Goal: Transaction & Acquisition: Purchase product/service

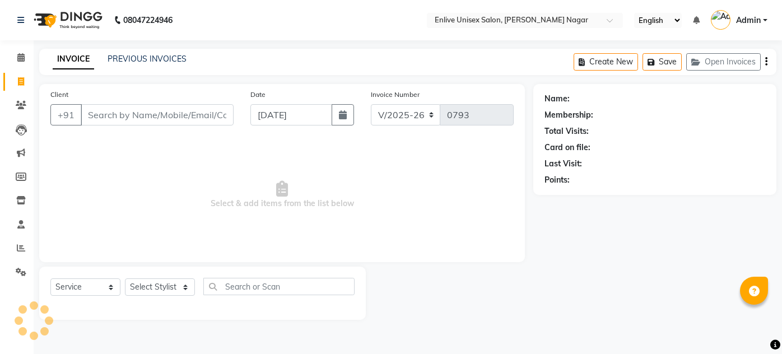
select select "145"
select select "service"
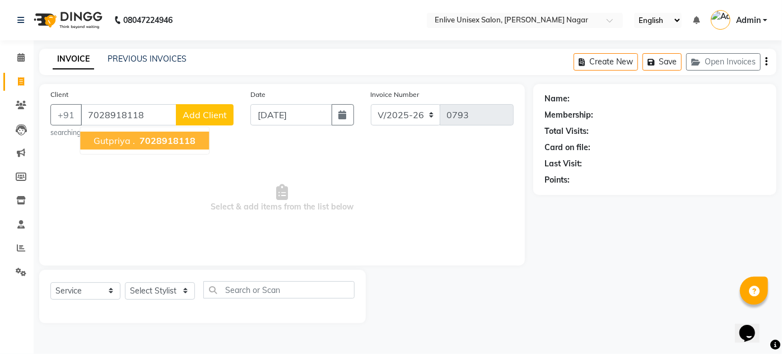
type input "7028918118"
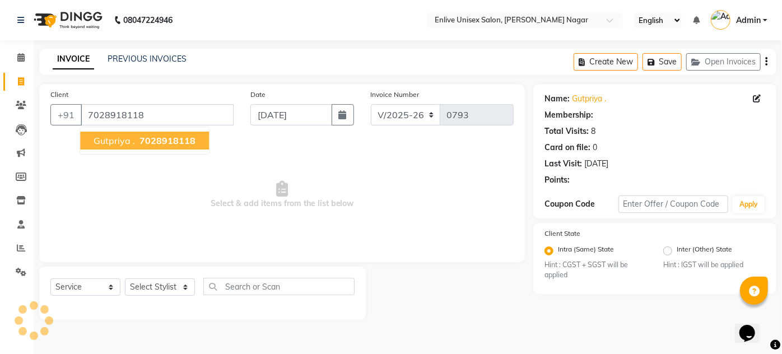
select select "1: Object"
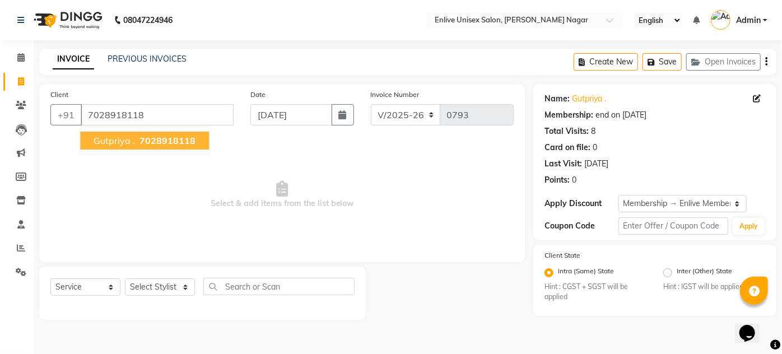
click at [133, 204] on span "Select & add items from the list below" at bounding box center [281, 195] width 463 height 112
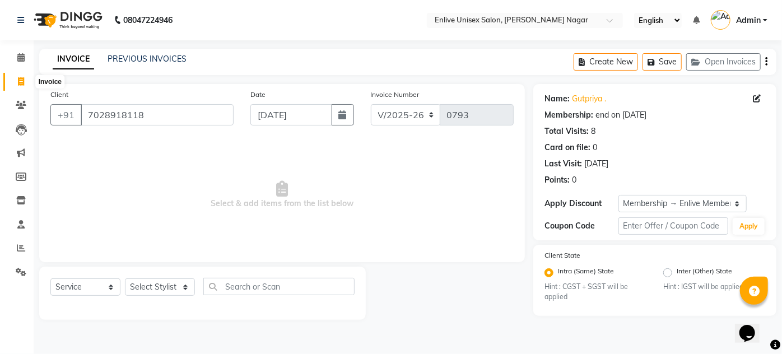
click at [21, 81] on icon at bounding box center [21, 81] width 6 height 8
select select "service"
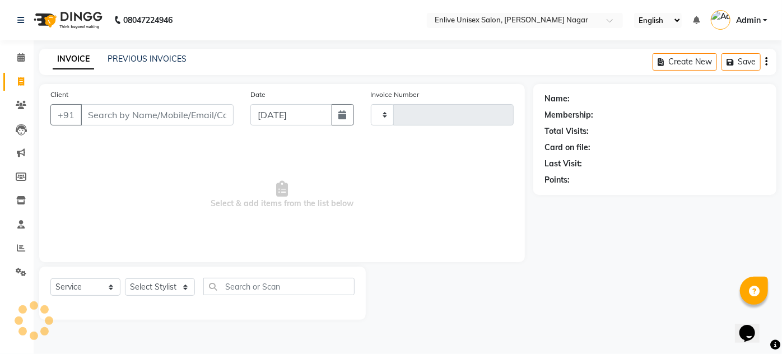
type input "0793"
select select "145"
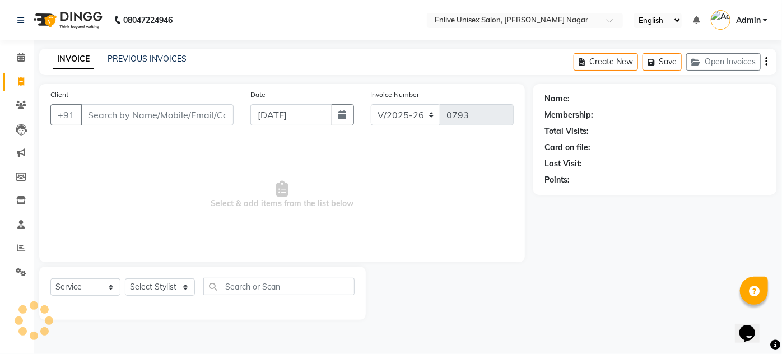
click at [156, 118] on input "Client" at bounding box center [157, 114] width 153 height 21
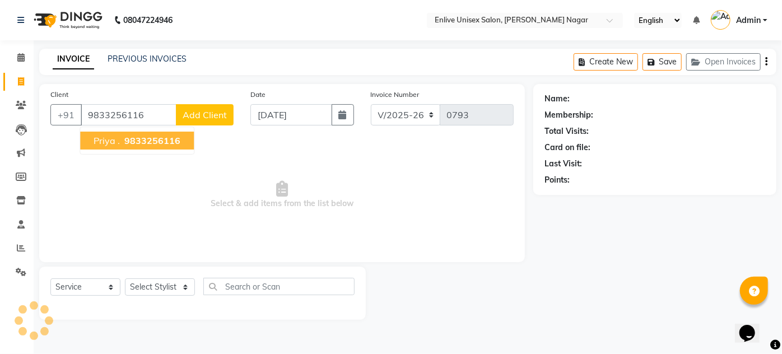
type input "9833256116"
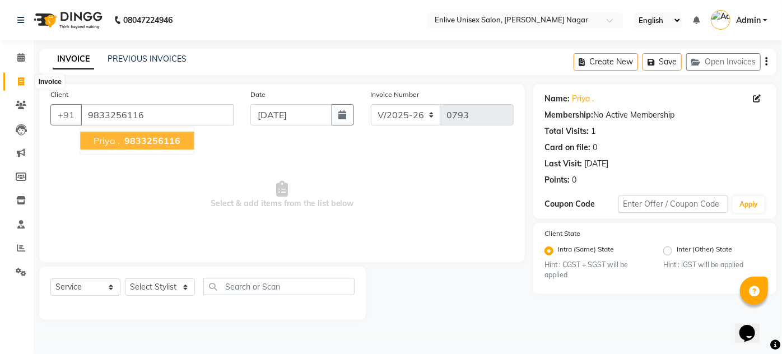
click at [21, 82] on icon at bounding box center [21, 81] width 6 height 8
select select "service"
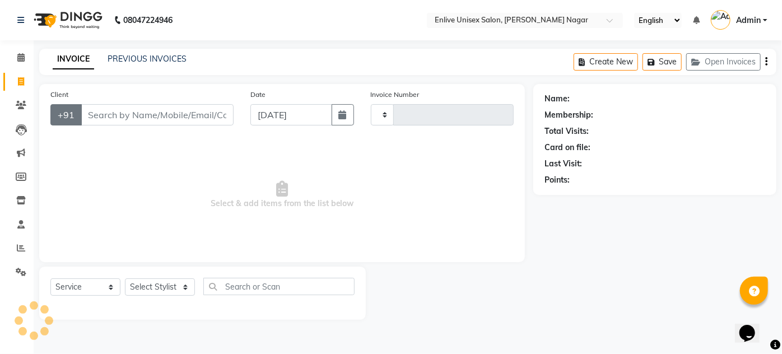
type input "0793"
select select "145"
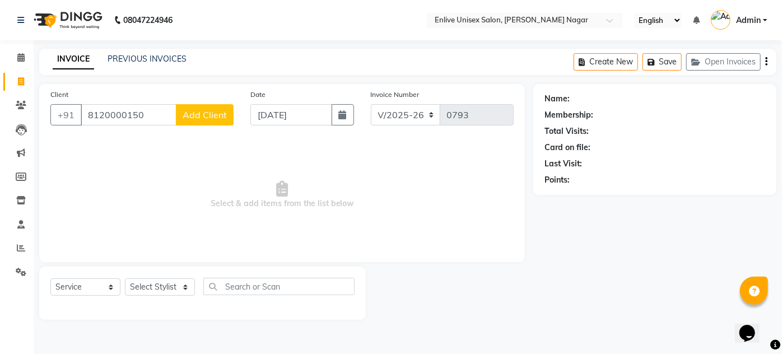
type input "8120000150"
click at [214, 126] on div "Client +91 8120000150 Add Client" at bounding box center [142, 111] width 200 height 46
click at [211, 116] on span "Add Client" at bounding box center [205, 114] width 44 height 11
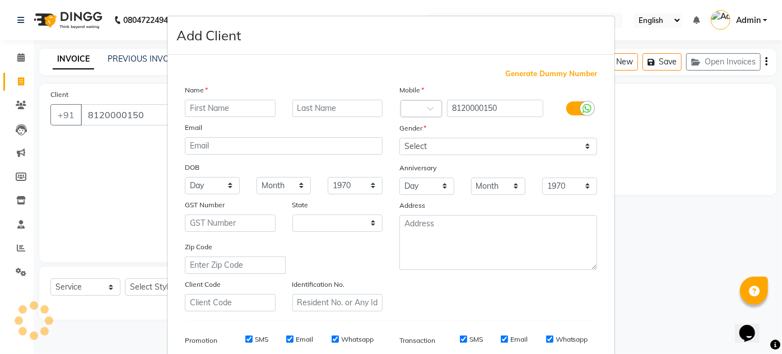
select select "22"
click at [219, 114] on input "text" at bounding box center [230, 108] width 91 height 17
type input "aourva"
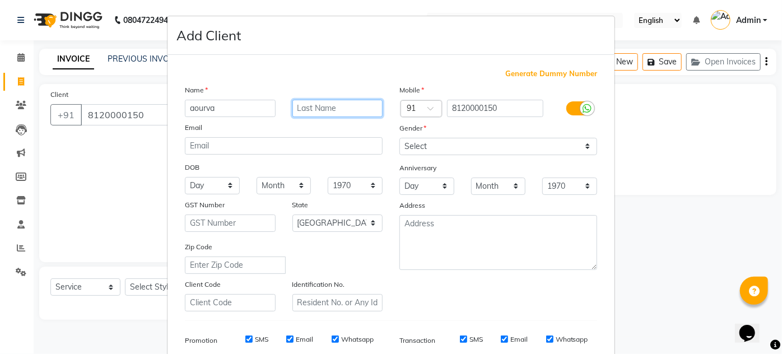
click at [343, 107] on input "text" at bounding box center [337, 108] width 91 height 17
type input "."
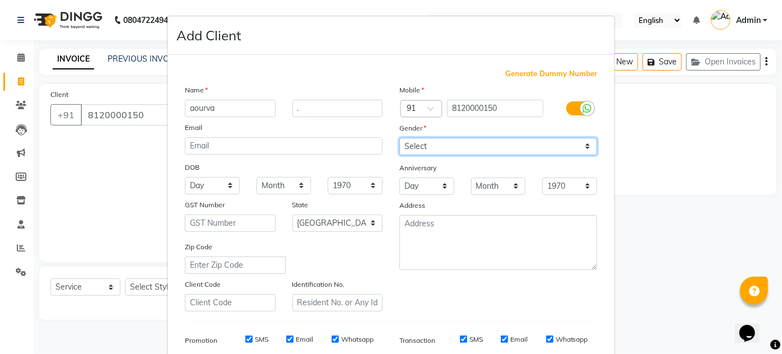
click at [433, 143] on select "Select Male Female Other Prefer Not To Say" at bounding box center [498, 146] width 198 height 17
select select "female"
click at [399, 138] on select "Select Male Female Other Prefer Not To Say" at bounding box center [498, 146] width 198 height 17
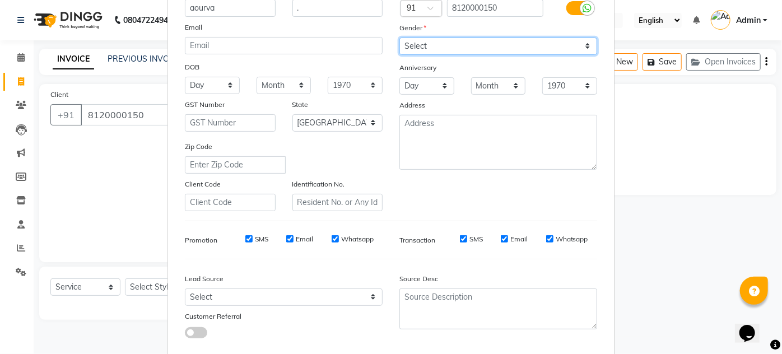
scroll to position [162, 0]
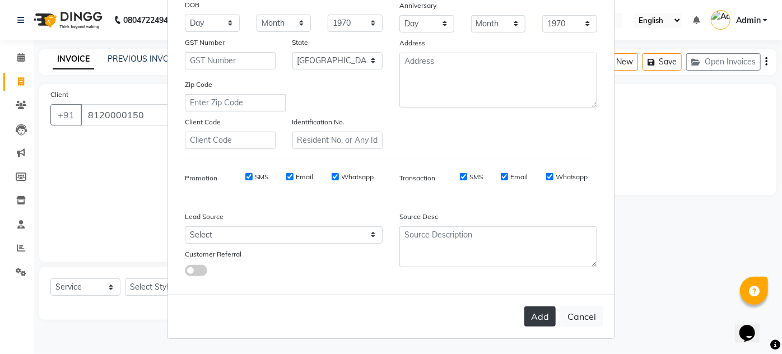
click at [540, 316] on button "Add" at bounding box center [539, 316] width 31 height 20
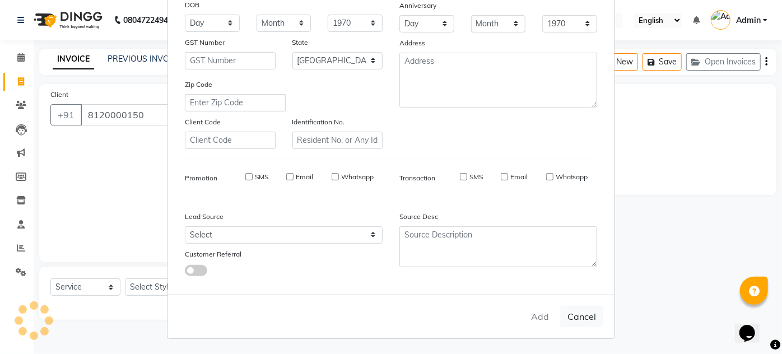
select select
select select "null"
select select
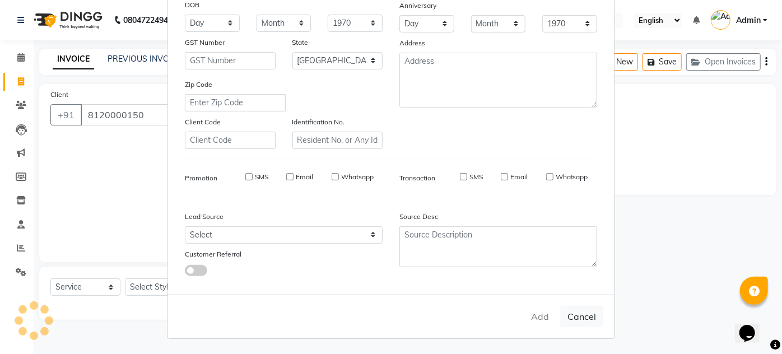
select select
checkbox input "false"
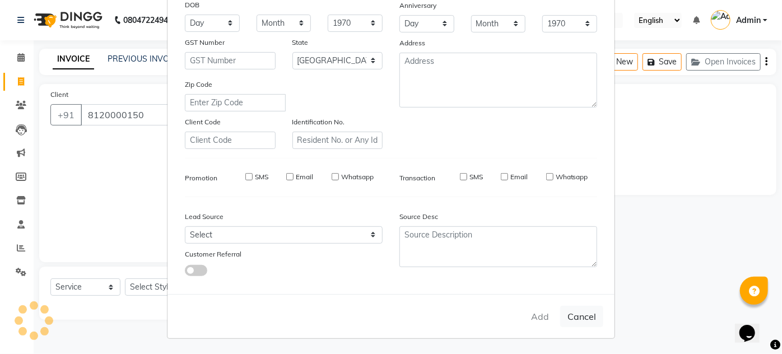
checkbox input "false"
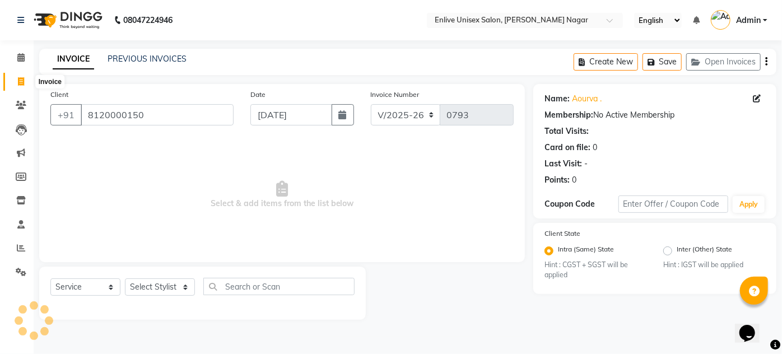
click at [15, 81] on span at bounding box center [21, 82] width 20 height 13
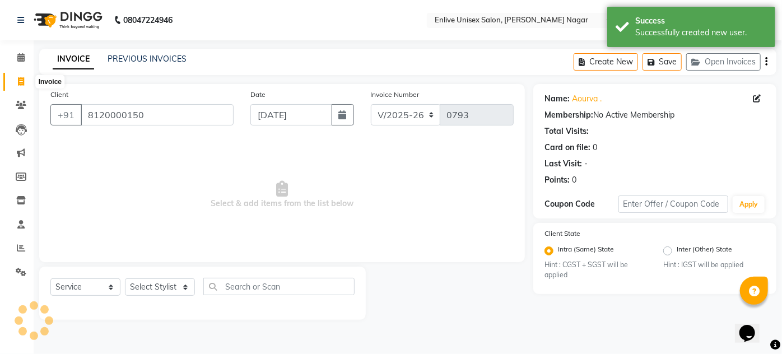
select select "service"
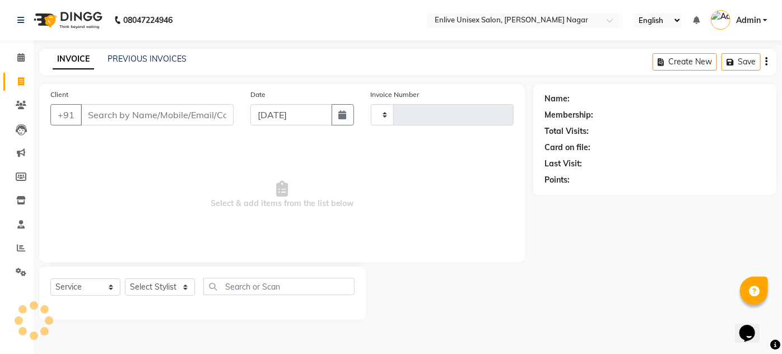
click at [92, 116] on input "Client" at bounding box center [157, 114] width 153 height 21
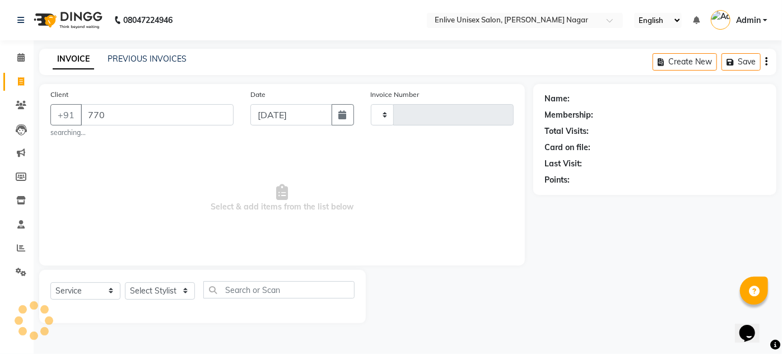
type input "7709"
type input "0793"
select select "145"
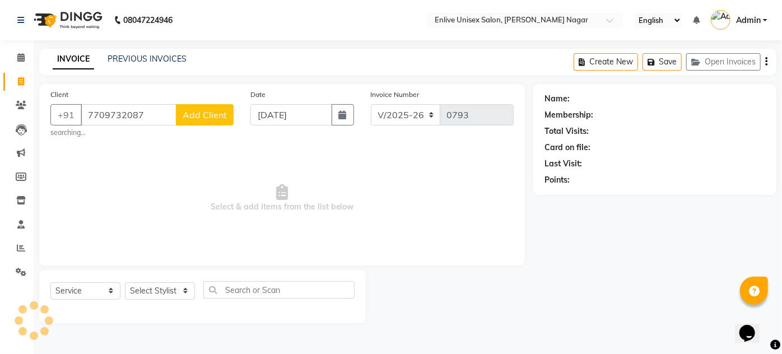
type input "7709732087"
click at [215, 122] on button "Add Client" at bounding box center [205, 114] width 58 height 21
select select
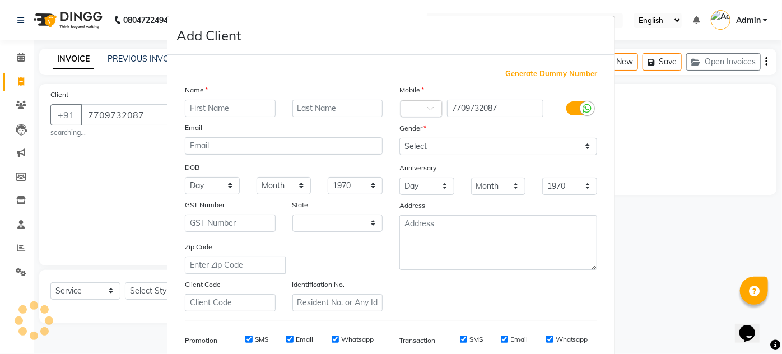
click at [204, 105] on input "text" at bounding box center [230, 108] width 91 height 17
type input "nu"
select select "22"
type input "nupur"
drag, startPoint x: 336, startPoint y: 109, endPoint x: 330, endPoint y: 111, distance: 7.1
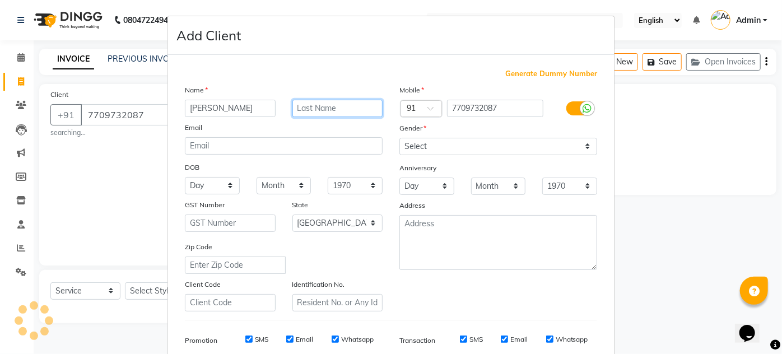
click at [335, 109] on input "text" at bounding box center [337, 108] width 91 height 17
type input "."
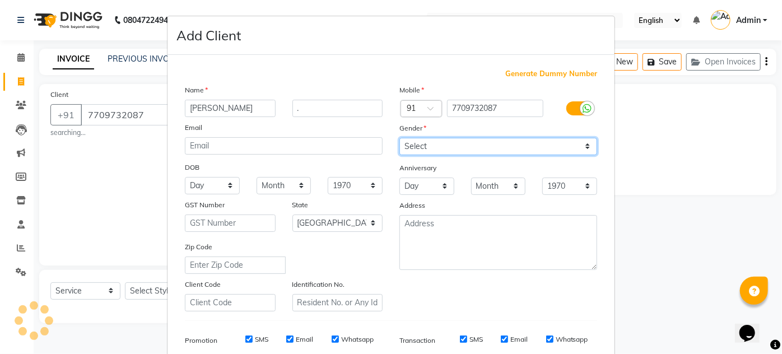
click at [472, 146] on select "Select Male Female Other Prefer Not To Say" at bounding box center [498, 146] width 198 height 17
select select "female"
click at [399, 138] on select "Select Male Female Other Prefer Not To Say" at bounding box center [498, 146] width 198 height 17
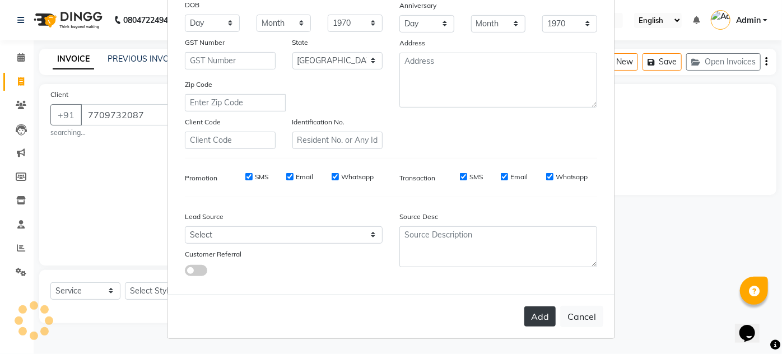
click at [540, 316] on button "Add" at bounding box center [539, 316] width 31 height 20
drag, startPoint x: 593, startPoint y: 318, endPoint x: 647, endPoint y: 284, distance: 63.7
click at [647, 284] on ngb-modal-window "Add Client Generate Dummy Number Name nupur . Email DOB Day 01 02 03 04 05 06 0…" at bounding box center [391, 177] width 782 height 354
select select
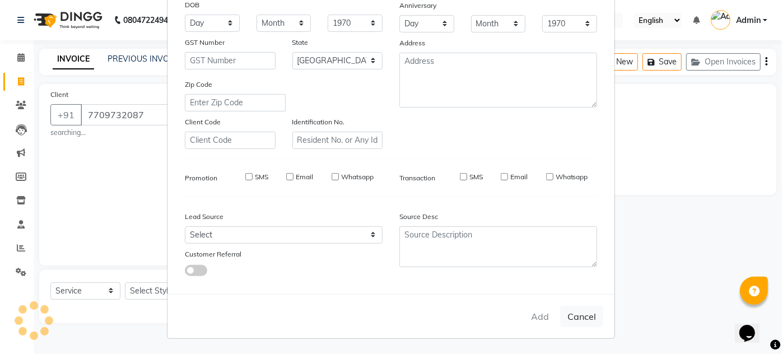
select select
select select "null"
select select
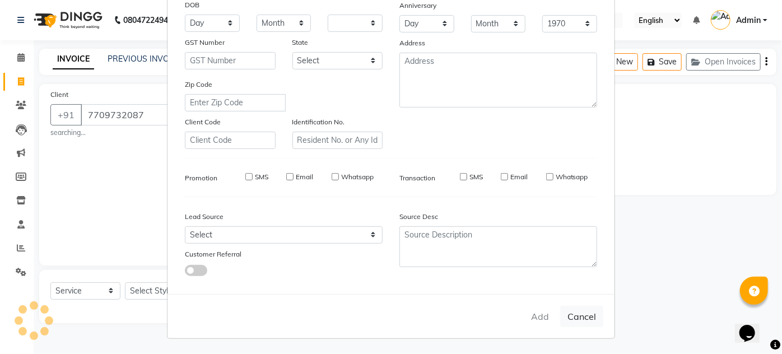
select select
checkbox input "false"
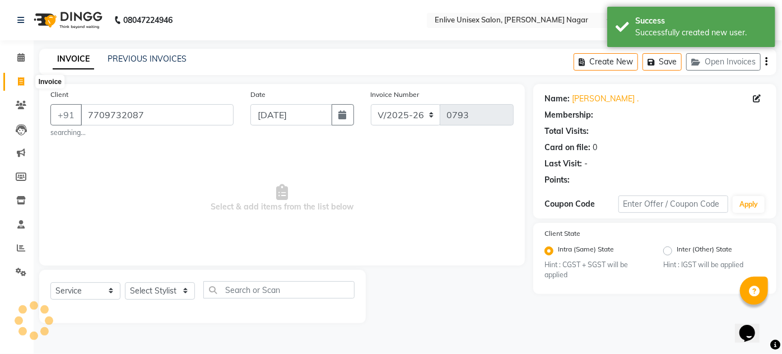
click at [22, 86] on icon at bounding box center [21, 81] width 6 height 8
select select "service"
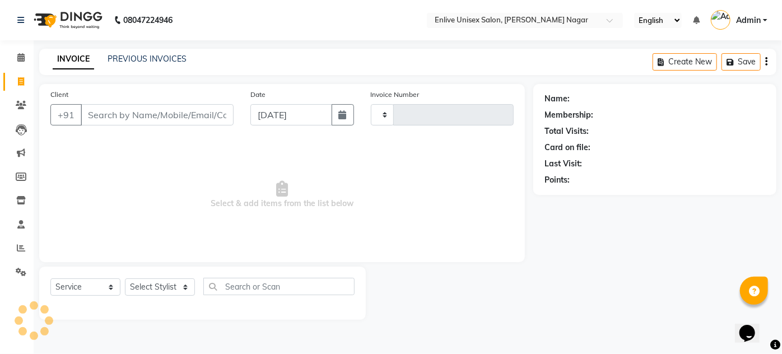
type input "0793"
select select "145"
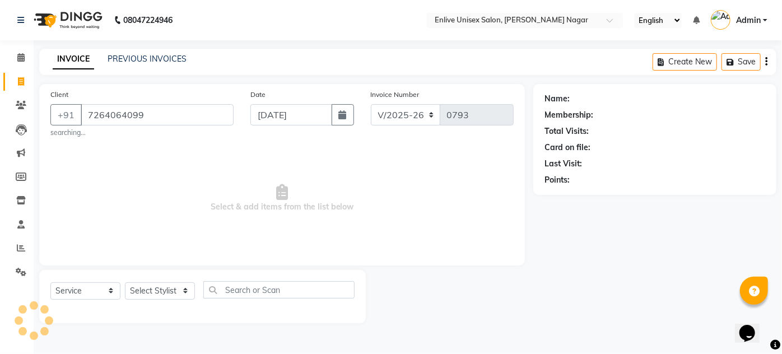
click at [204, 118] on input "7264064099" at bounding box center [157, 114] width 153 height 21
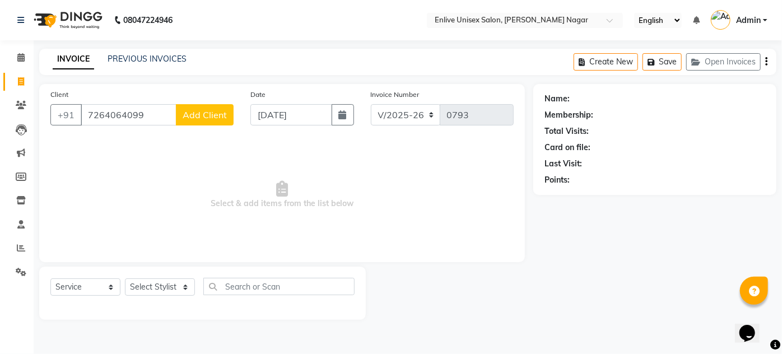
type input "7264064099"
click at [200, 120] on span "Add Client" at bounding box center [205, 114] width 44 height 11
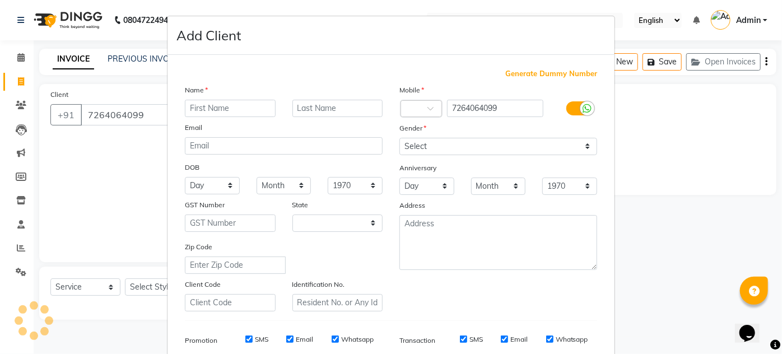
select select "22"
type input "abdul"
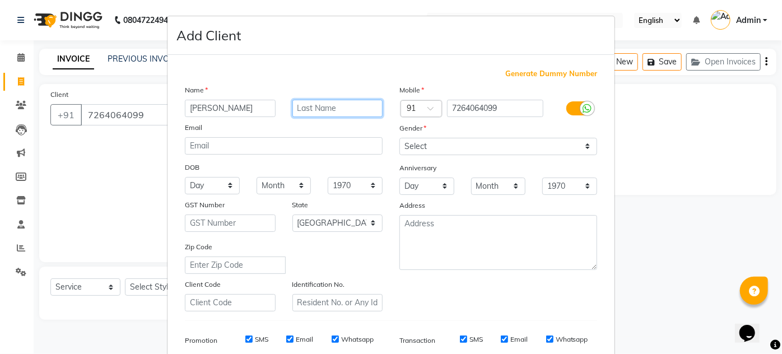
click at [297, 110] on input "text" at bounding box center [337, 108] width 91 height 17
type input "."
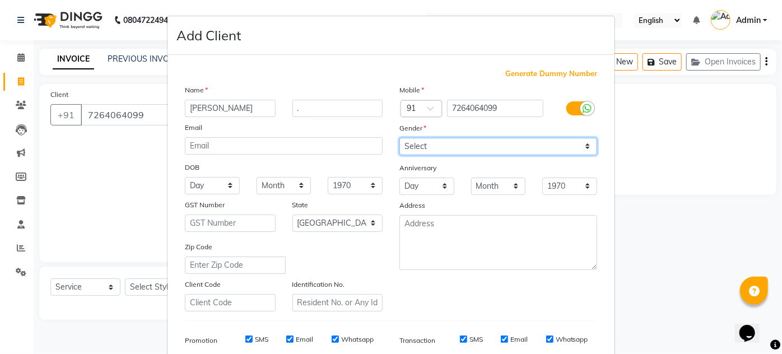
click at [497, 143] on select "Select Male Female Other Prefer Not To Say" at bounding box center [498, 146] width 198 height 17
click at [399, 138] on select "Select Male Female Other Prefer Not To Say" at bounding box center [498, 146] width 198 height 17
click at [484, 156] on div "Mobile Country Code × 91 7264064099 Gender Select Male Female Other Prefer Not …" at bounding box center [498, 197] width 214 height 227
drag, startPoint x: 461, startPoint y: 143, endPoint x: 460, endPoint y: 149, distance: 5.8
click at [461, 143] on select "Select Male Female Other Prefer Not To Say" at bounding box center [498, 146] width 198 height 17
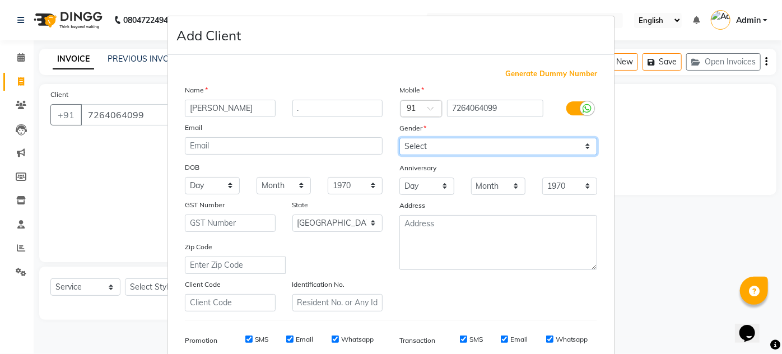
select select "male"
click at [399, 138] on select "Select Male Female Other Prefer Not To Say" at bounding box center [498, 146] width 198 height 17
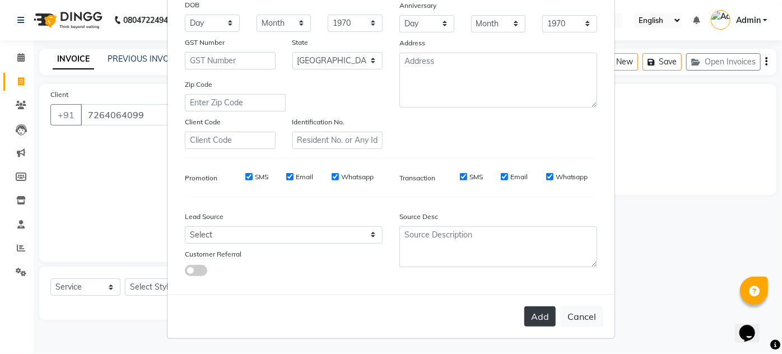
click at [529, 306] on button "Add" at bounding box center [539, 316] width 31 height 20
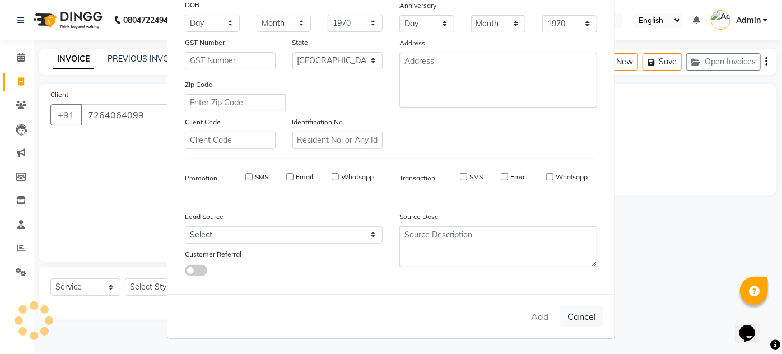
select select
select select "null"
select select
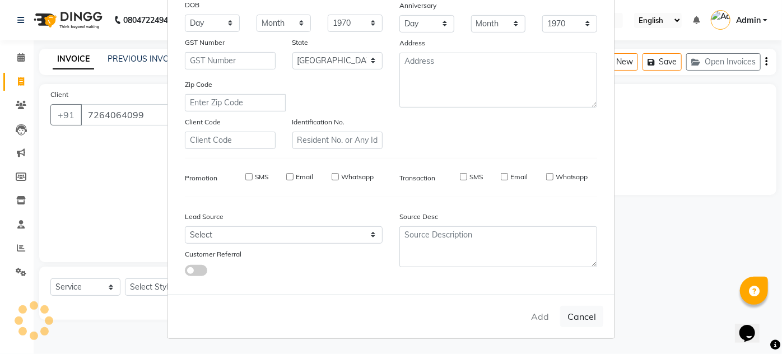
select select
checkbox input "false"
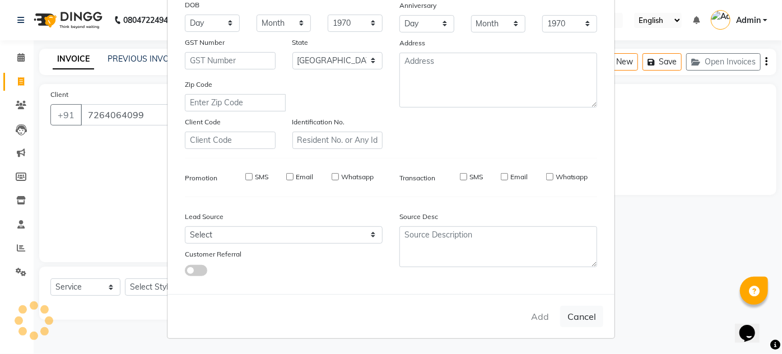
checkbox input "false"
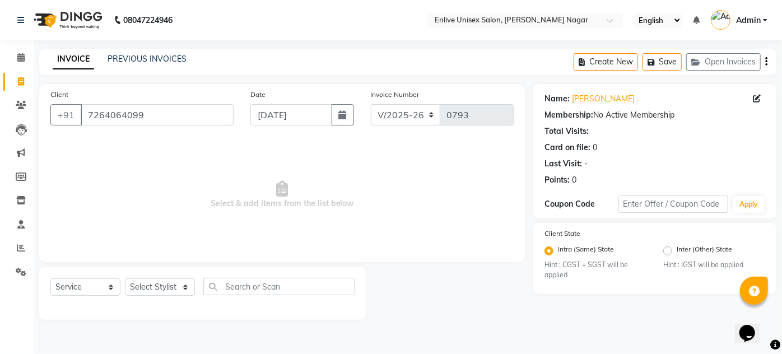
click at [17, 89] on link "Invoice" at bounding box center [16, 82] width 27 height 18
select select "service"
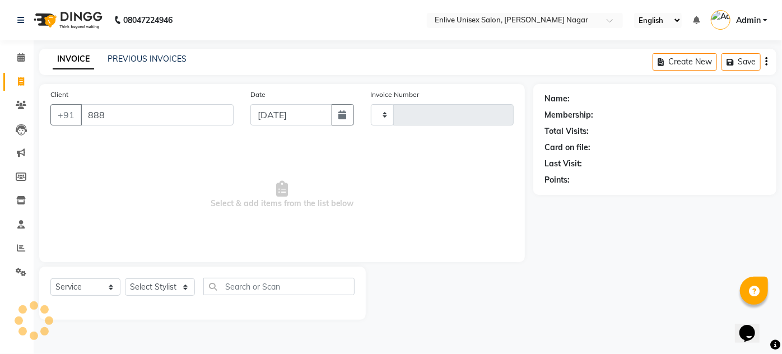
type input "8888"
type input "0793"
select select "145"
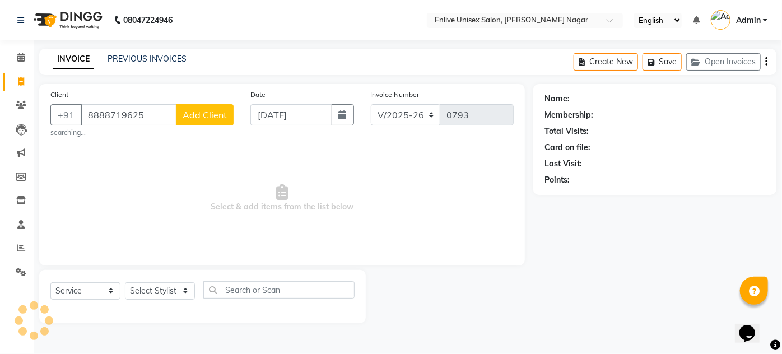
type input "8888719625"
click at [191, 107] on button "Add Client" at bounding box center [205, 114] width 58 height 21
select select
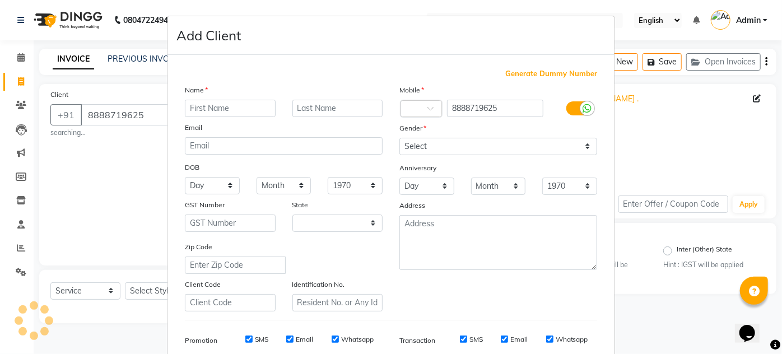
click at [191, 107] on input "text" at bounding box center [230, 108] width 91 height 17
type input "sneha"
select select "22"
type input "snehal"
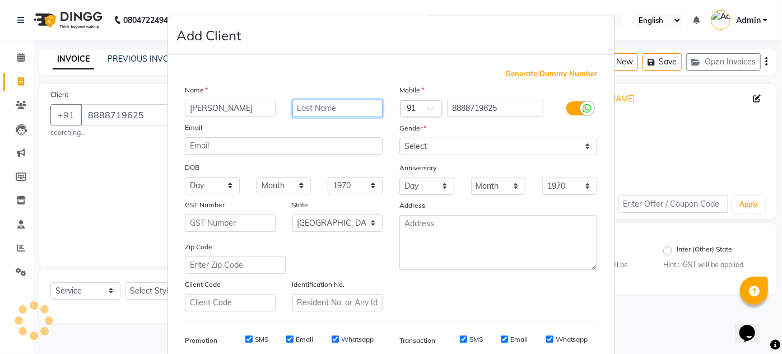
click at [329, 104] on input "text" at bounding box center [337, 108] width 91 height 17
type input "."
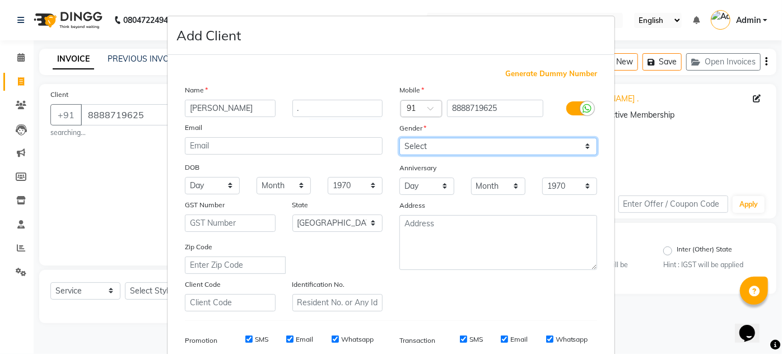
click at [415, 146] on select "Select Male Female Other Prefer Not To Say" at bounding box center [498, 146] width 198 height 17
select select "female"
click at [399, 138] on select "Select Male Female Other Prefer Not To Say" at bounding box center [498, 146] width 198 height 17
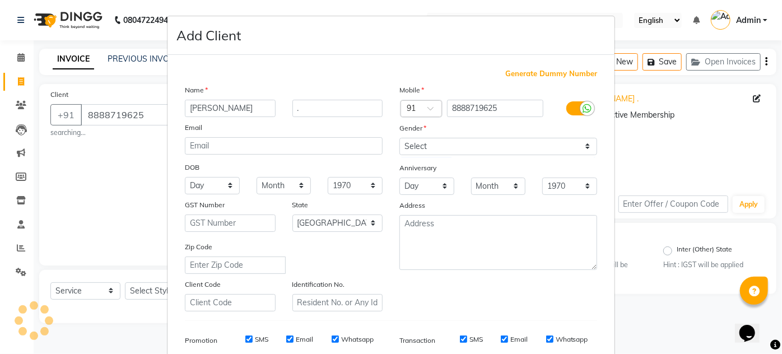
click at [453, 303] on div "Mobile Country Code × 91 8888719625 Gender Select Male Female Other Prefer Not …" at bounding box center [498, 197] width 214 height 227
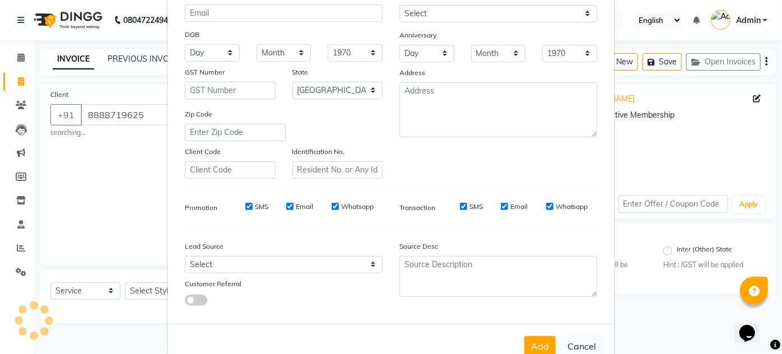
scroll to position [142, 0]
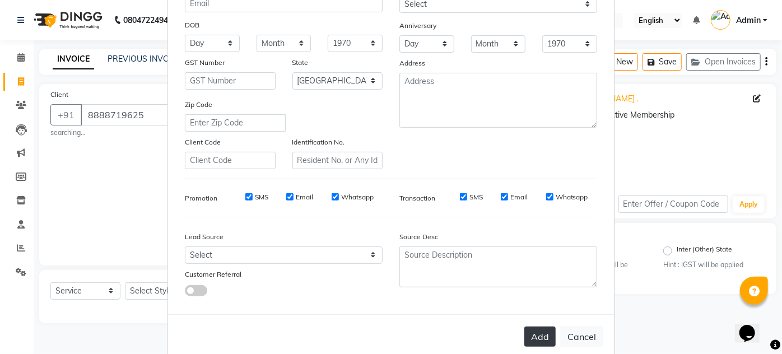
click at [537, 337] on button "Add" at bounding box center [539, 336] width 31 height 20
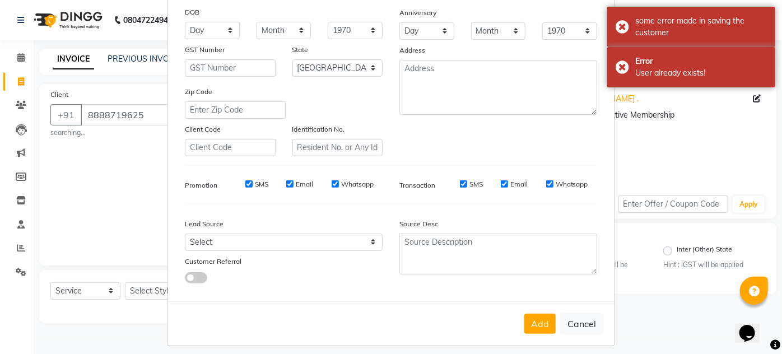
scroll to position [162, 0]
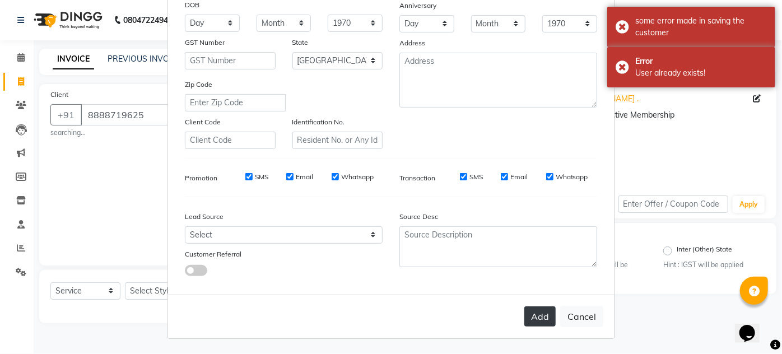
click at [533, 320] on button "Add" at bounding box center [539, 316] width 31 height 20
click at [524, 322] on button "Add" at bounding box center [539, 316] width 31 height 20
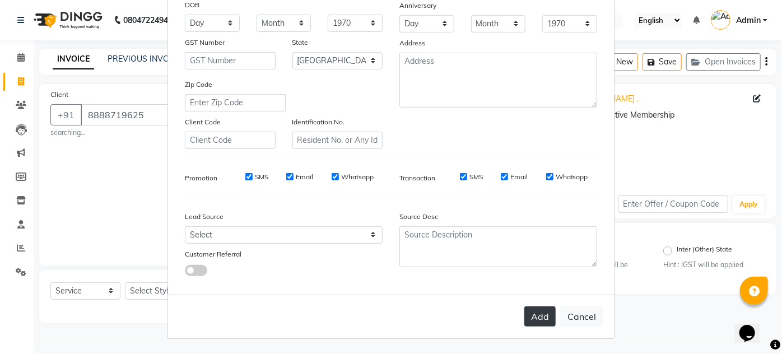
click at [544, 309] on button "Add" at bounding box center [539, 316] width 31 height 20
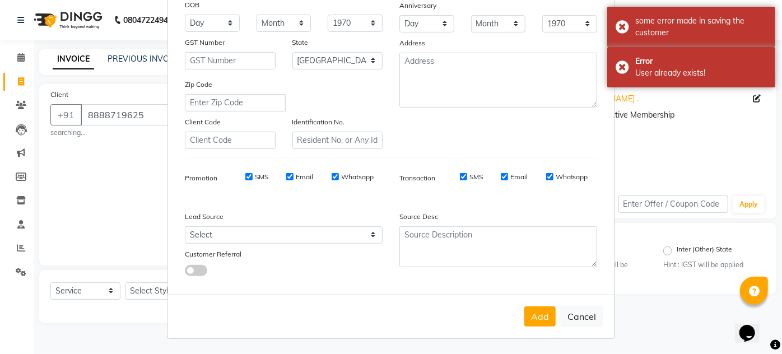
click at [620, 158] on ngb-modal-window "Add Client Generate Dummy Number Name snehal . Email DOB Day 01 02 03 04 05 06 …" at bounding box center [391, 177] width 782 height 354
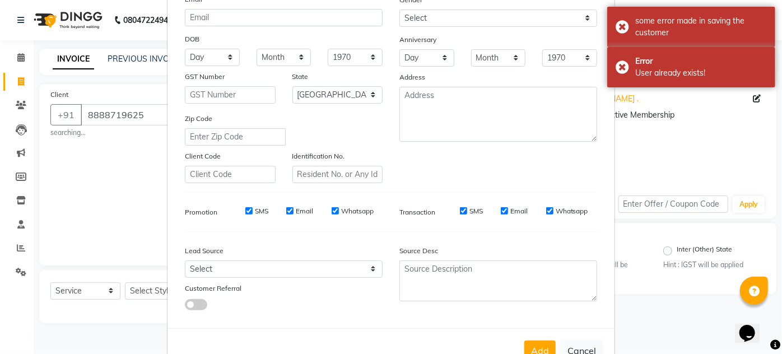
scroll to position [0, 0]
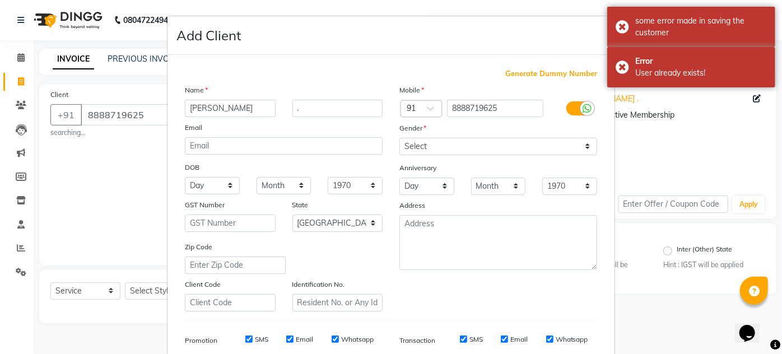
click at [92, 183] on ngb-modal-window "Add Client Generate Dummy Number Name snehal . Email DOB Day 01 02 03 04 05 06 …" at bounding box center [391, 177] width 782 height 354
click at [95, 180] on ngb-modal-window "Add Client Generate Dummy Number Name snehal . Email DOB Day 01 02 03 04 05 06 …" at bounding box center [391, 177] width 782 height 354
click at [97, 179] on ngb-modal-window "Add Client Generate Dummy Number Name snehal . Email DOB Day 01 02 03 04 05 06 …" at bounding box center [391, 177] width 782 height 354
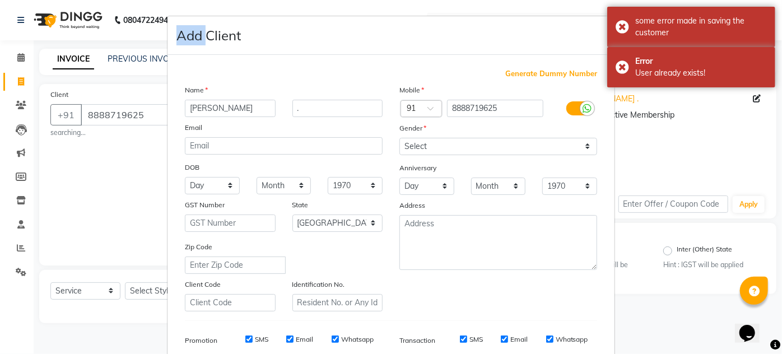
click at [97, 179] on ngb-modal-window "Add Client Generate Dummy Number Name snehal . Email DOB Day 01 02 03 04 05 06 …" at bounding box center [391, 177] width 782 height 354
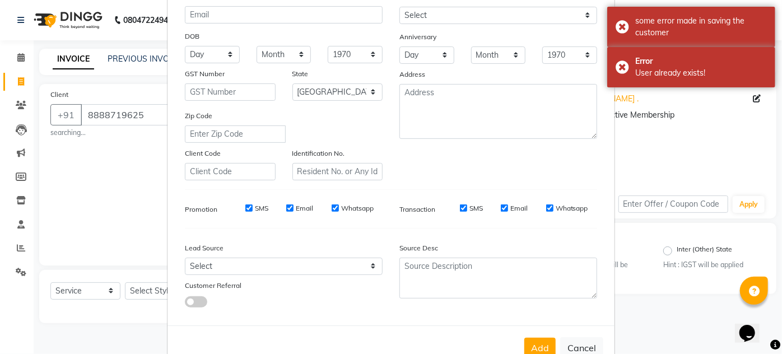
scroll to position [162, 0]
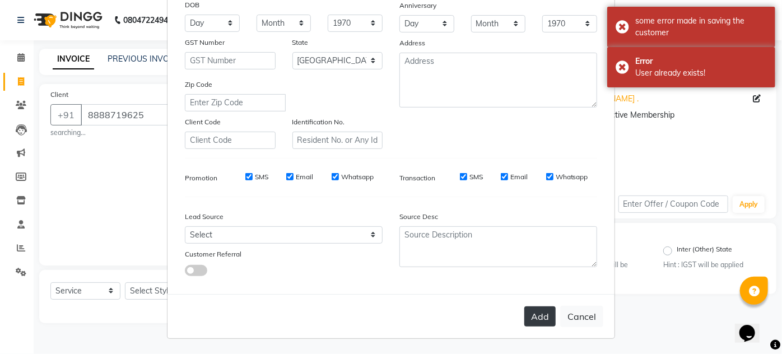
click at [548, 319] on button "Add" at bounding box center [539, 316] width 31 height 20
click at [548, 318] on button "Add" at bounding box center [539, 316] width 31 height 20
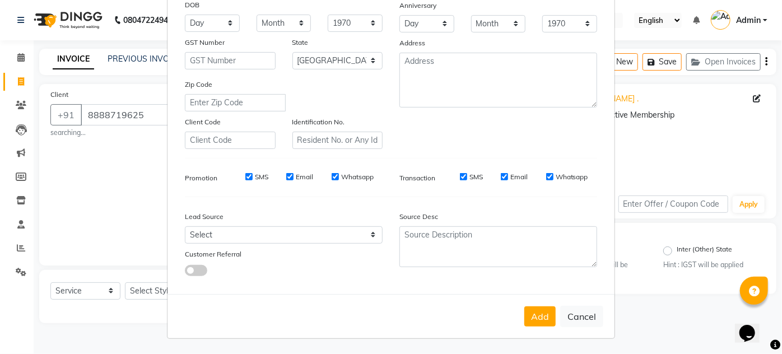
click at [539, 326] on div "Add Cancel" at bounding box center [390, 316] width 447 height 44
click at [537, 320] on button "Add" at bounding box center [539, 316] width 31 height 20
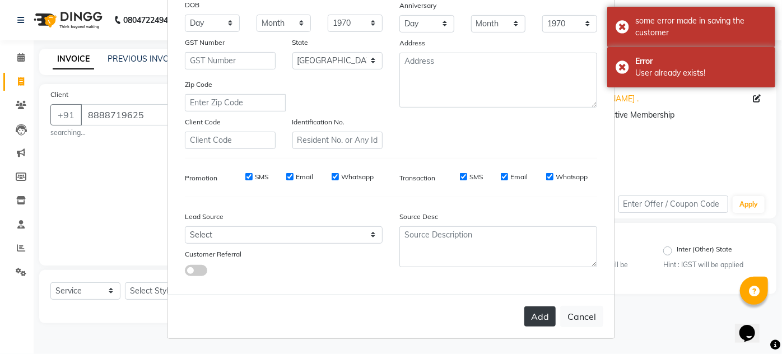
click at [537, 320] on button "Add" at bounding box center [539, 316] width 31 height 20
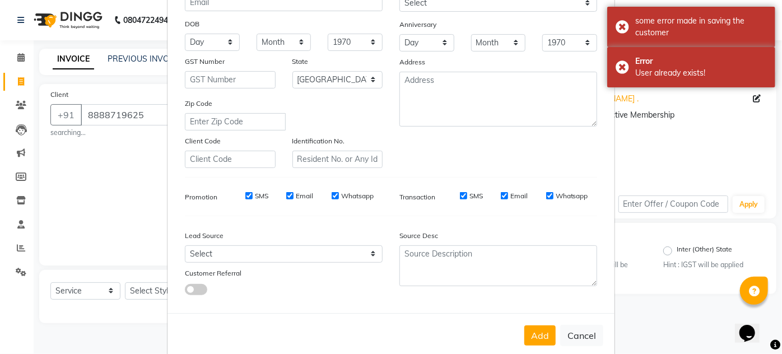
scroll to position [111, 0]
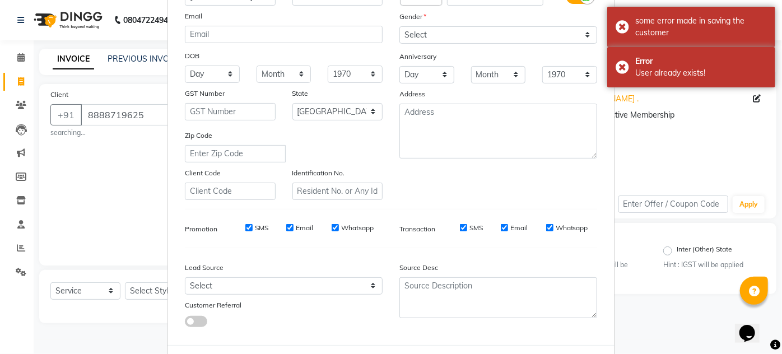
click at [144, 176] on ngb-modal-window "Add Client Generate Dummy Number Name snehal . Email DOB Day 01 02 03 04 05 06 …" at bounding box center [391, 177] width 782 height 354
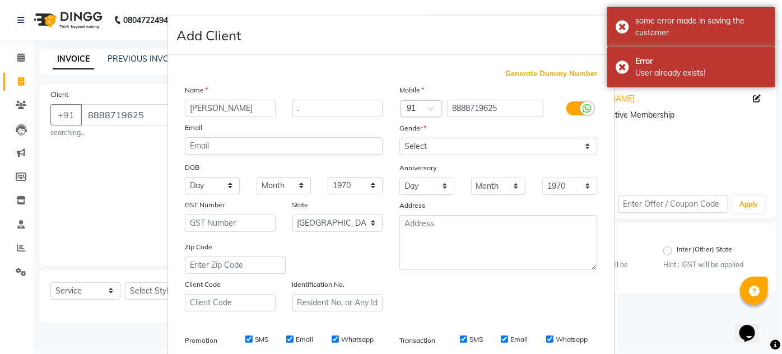
click at [18, 77] on ngb-modal-window "Add Client Generate Dummy Number Name snehal . Email DOB Day 01 02 03 04 05 06 …" at bounding box center [391, 177] width 782 height 354
click at [18, 82] on ngb-modal-window "Add Client Generate Dummy Number Name snehal . Email DOB Day 01 02 03 04 05 06 …" at bounding box center [391, 177] width 782 height 354
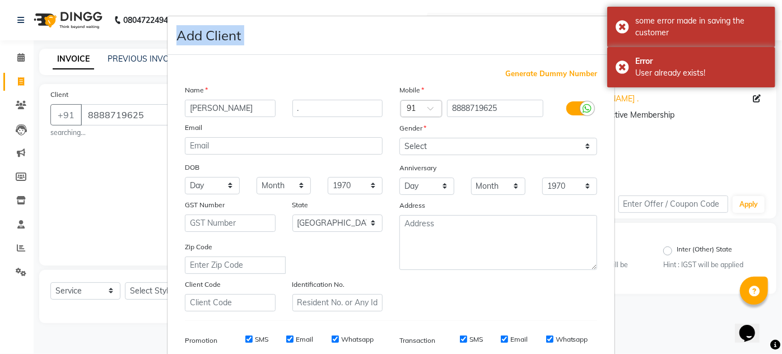
click at [18, 82] on ngb-modal-window "Add Client Generate Dummy Number Name snehal . Email DOB Day 01 02 03 04 05 06 …" at bounding box center [391, 177] width 782 height 354
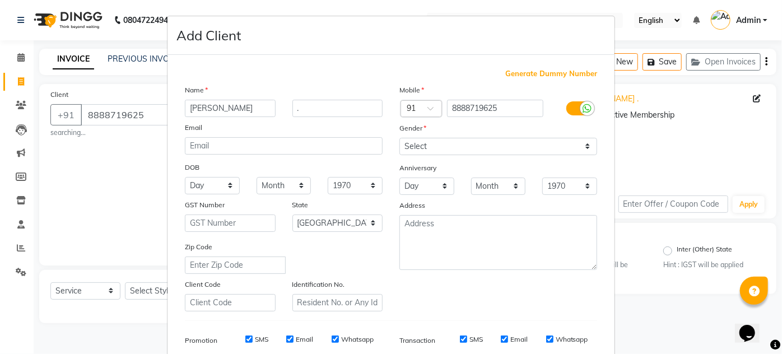
click at [119, 178] on ngb-modal-window "Add Client Generate Dummy Number Name snehal . Email DOB Day 01 02 03 04 05 06 …" at bounding box center [391, 177] width 782 height 354
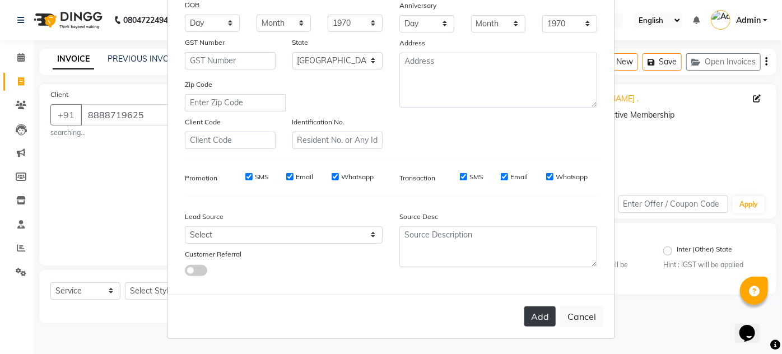
click at [525, 309] on button "Add" at bounding box center [539, 316] width 31 height 20
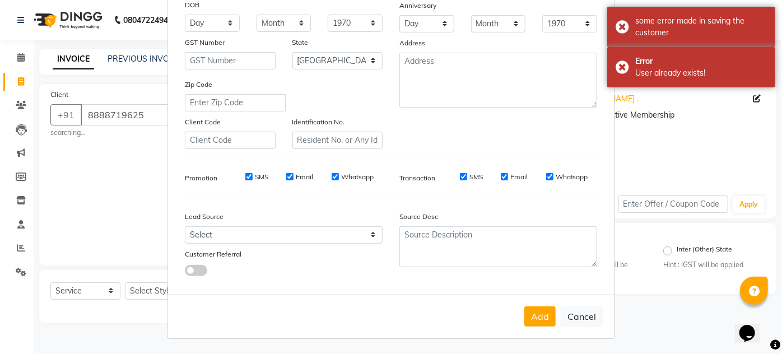
click at [525, 309] on button "Add" at bounding box center [539, 316] width 31 height 20
click at [524, 310] on div "Add Cancel" at bounding box center [390, 316] width 447 height 44
click at [524, 310] on button "Add" at bounding box center [539, 316] width 31 height 20
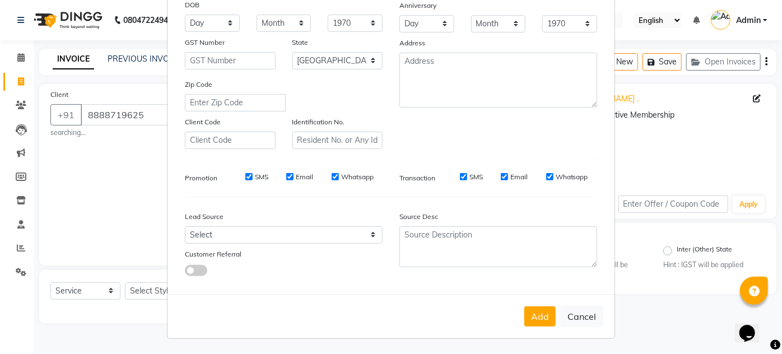
click at [503, 308] on div "Add Cancel" at bounding box center [390, 316] width 447 height 44
click at [468, 317] on div "Add Cancel" at bounding box center [390, 316] width 447 height 44
click at [533, 319] on button "Add" at bounding box center [539, 316] width 31 height 20
click at [533, 319] on div "Add Cancel" at bounding box center [390, 316] width 447 height 44
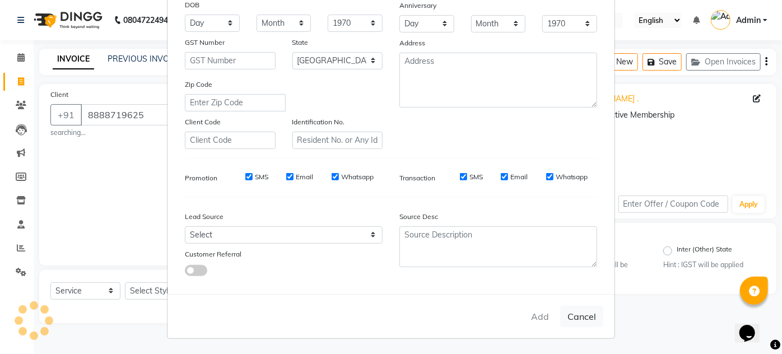
click at [533, 319] on div "Add Cancel" at bounding box center [390, 316] width 447 height 44
click at [533, 319] on button "Add" at bounding box center [539, 316] width 31 height 20
click at [537, 319] on button "Add" at bounding box center [539, 316] width 31 height 20
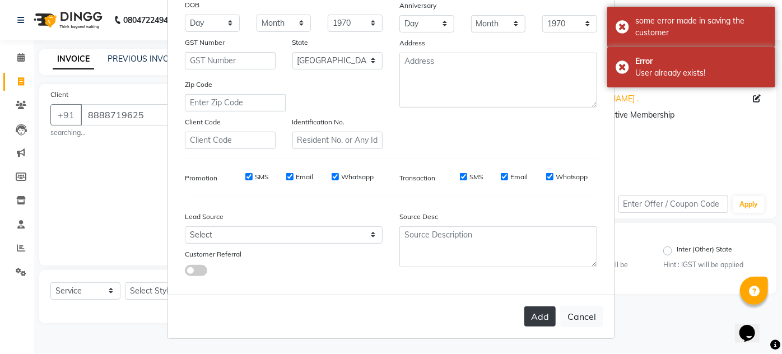
click at [533, 324] on button "Add" at bounding box center [539, 316] width 31 height 20
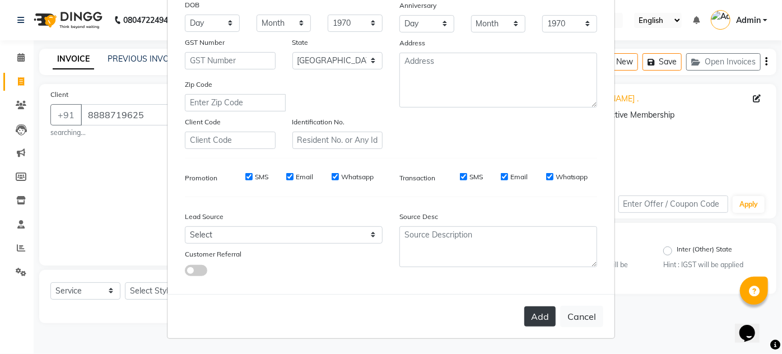
click at [539, 319] on button "Add" at bounding box center [539, 316] width 31 height 20
click at [528, 316] on button "Add" at bounding box center [539, 316] width 31 height 20
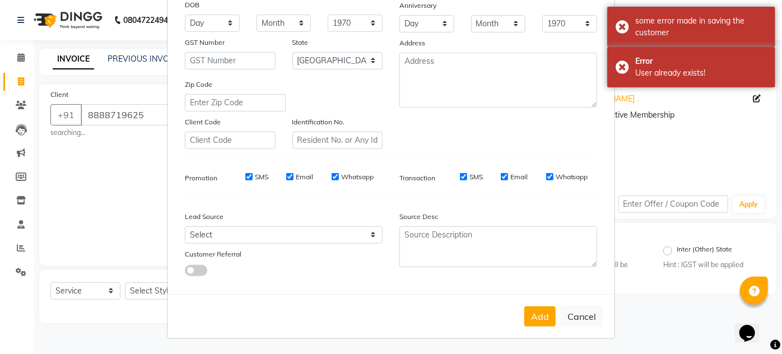
click at [475, 315] on div "Add Cancel" at bounding box center [390, 316] width 447 height 44
click at [540, 313] on button "Add" at bounding box center [539, 316] width 31 height 20
click at [123, 227] on ngb-modal-window "Add Client Generate Dummy Number Name snehal . Email DOB Day 01 02 03 04 05 06 …" at bounding box center [391, 177] width 782 height 354
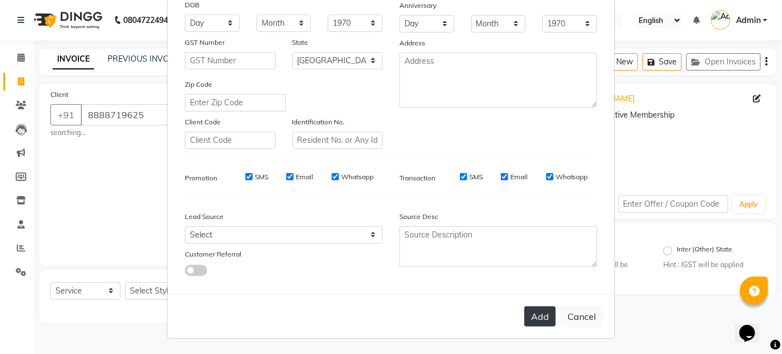
click at [544, 311] on button "Add" at bounding box center [539, 316] width 31 height 20
drag, startPoint x: 548, startPoint y: 316, endPoint x: 536, endPoint y: 318, distance: 12.4
click at [548, 316] on button "Add" at bounding box center [539, 316] width 31 height 20
click at [540, 310] on button "Add" at bounding box center [539, 316] width 31 height 20
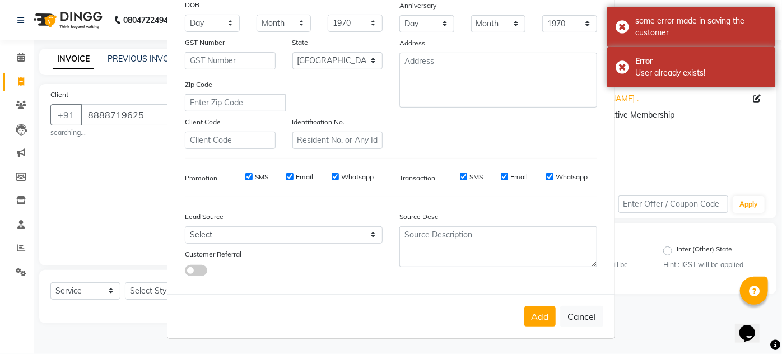
click at [67, 210] on ngb-modal-window "Add Client Generate Dummy Number Name snehal . Email DOB Day 01 02 03 04 05 06 …" at bounding box center [391, 177] width 782 height 354
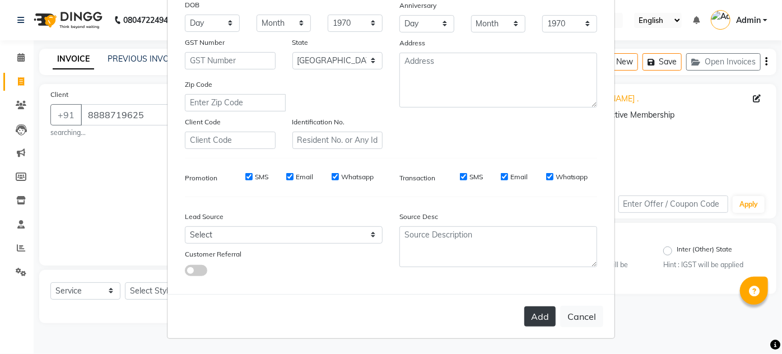
click at [545, 319] on button "Add" at bounding box center [539, 316] width 31 height 20
click at [540, 310] on button "Add" at bounding box center [539, 316] width 31 height 20
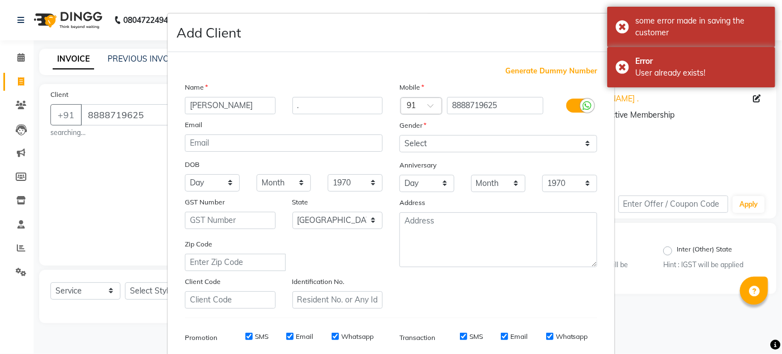
scroll to position [0, 0]
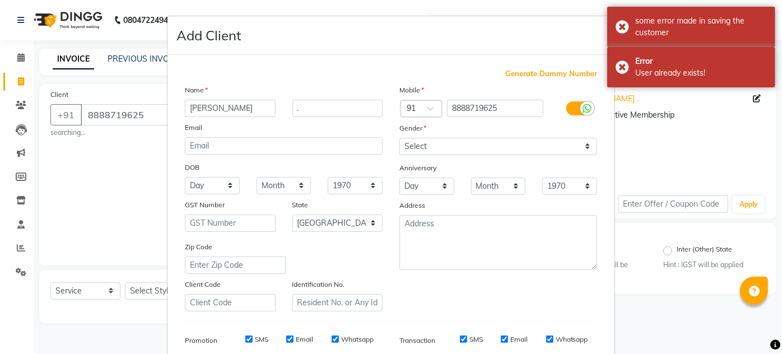
click at [90, 167] on ngb-modal-window "Add Client Generate Dummy Number Name snehal . Email DOB Day 01 02 03 04 05 06 …" at bounding box center [391, 177] width 782 height 354
click at [22, 83] on ngb-modal-window "Add Client Generate Dummy Number Name snehal . Email DOB Day 01 02 03 04 05 06 …" at bounding box center [391, 177] width 782 height 354
click at [21, 83] on ngb-modal-window "Add Client Generate Dummy Number Name snehal . Email DOB Day 01 02 03 04 05 06 …" at bounding box center [391, 177] width 782 height 354
click at [55, 179] on ngb-modal-window "Add Client Generate Dummy Number Name snehal . Email DOB Day 01 02 03 04 05 06 …" at bounding box center [391, 177] width 782 height 354
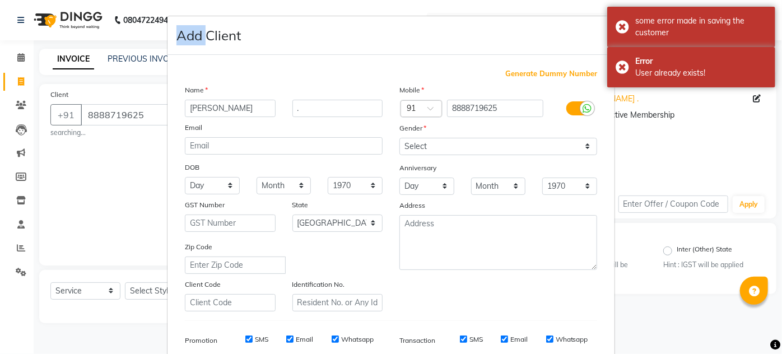
click at [55, 179] on ngb-modal-window "Add Client Generate Dummy Number Name snehal . Email DOB Day 01 02 03 04 05 06 …" at bounding box center [391, 177] width 782 height 354
drag, startPoint x: 55, startPoint y: 179, endPoint x: 50, endPoint y: 152, distance: 27.3
click at [50, 152] on ngb-modal-window "Add Client Generate Dummy Number Name snehal . Email DOB Day 01 02 03 04 05 06 …" at bounding box center [391, 177] width 782 height 354
click at [20, 77] on ngb-modal-window "Add Client Generate Dummy Number Name snehal . Email DOB Day 01 02 03 04 05 06 …" at bounding box center [391, 177] width 782 height 354
click at [58, 147] on ngb-modal-window "Add Client Generate Dummy Number Name snehal . Email DOB Day 01 02 03 04 05 06 …" at bounding box center [391, 177] width 782 height 354
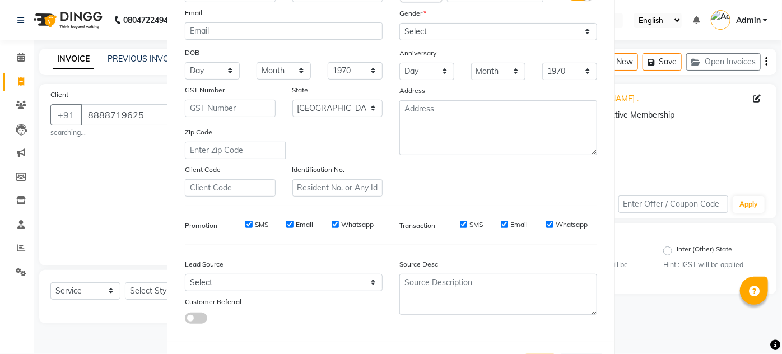
scroll to position [162, 0]
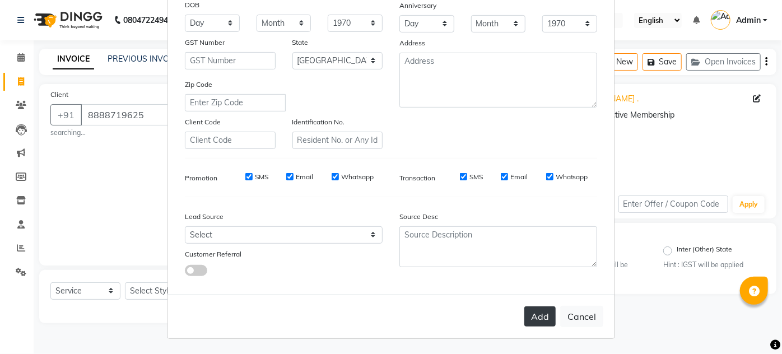
click at [524, 310] on button "Add" at bounding box center [539, 316] width 31 height 20
click at [390, 300] on div "Add Cancel" at bounding box center [390, 316] width 447 height 44
click at [654, 123] on ngb-modal-window "Add Client Generate Dummy Number Name snehal . Email DOB Day 01 02 03 04 05 06 …" at bounding box center [391, 177] width 782 height 354
click at [532, 316] on button "Add" at bounding box center [539, 316] width 31 height 20
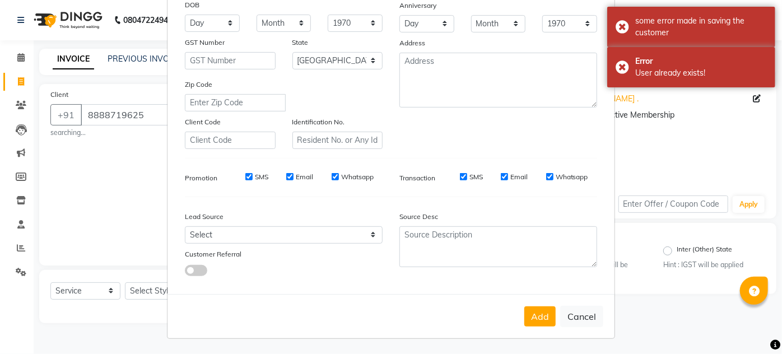
click at [639, 172] on ngb-modal-window "Add Client Generate Dummy Number Name snehal . Email DOB Day 01 02 03 04 05 06 …" at bounding box center [391, 177] width 782 height 354
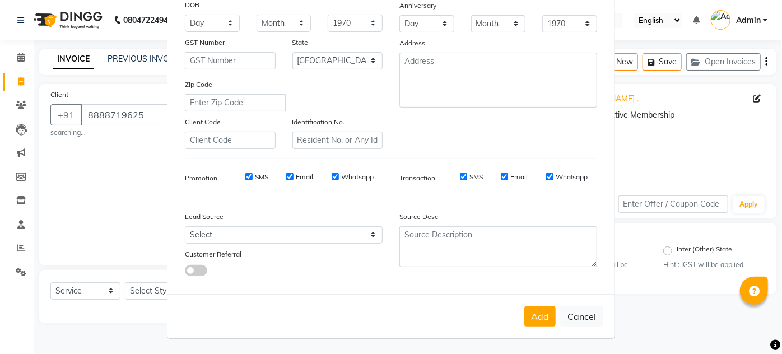
click at [661, 136] on ngb-modal-window "Add Client Generate Dummy Number Name snehal . Email DOB Day 01 02 03 04 05 06 …" at bounding box center [391, 177] width 782 height 354
click at [529, 312] on button "Add" at bounding box center [539, 316] width 31 height 20
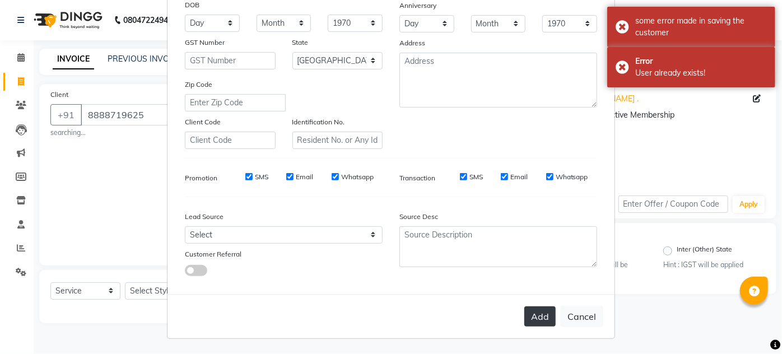
click at [540, 311] on button "Add" at bounding box center [539, 316] width 31 height 20
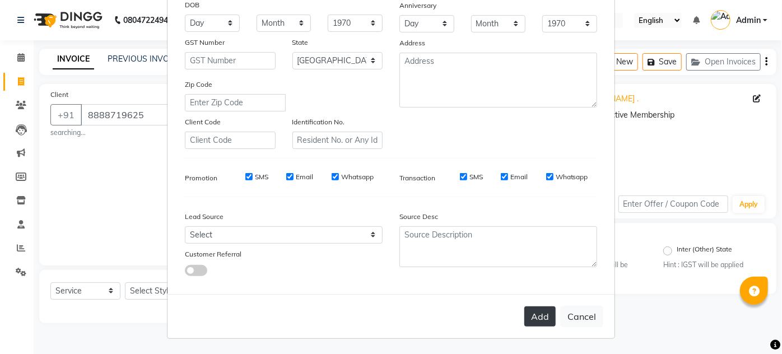
click at [534, 315] on button "Add" at bounding box center [539, 316] width 31 height 20
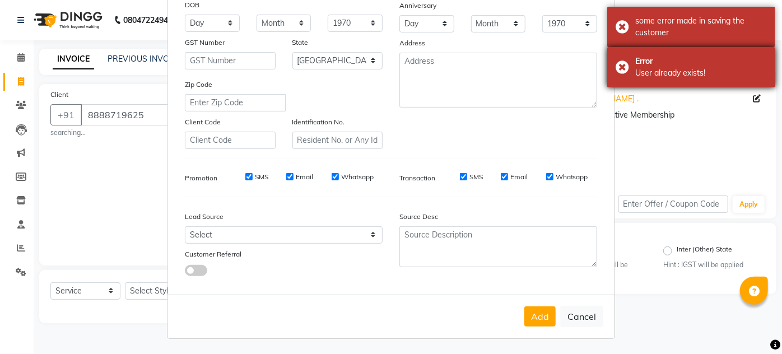
click at [624, 64] on div "Error User already exists!" at bounding box center [691, 67] width 168 height 40
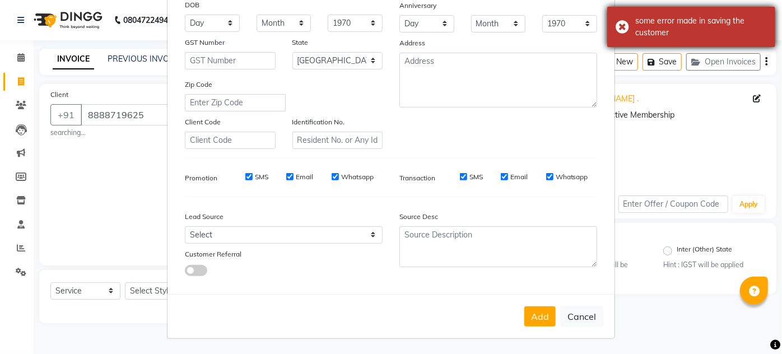
click at [621, 22] on div "some error made in saving the customer" at bounding box center [691, 27] width 168 height 40
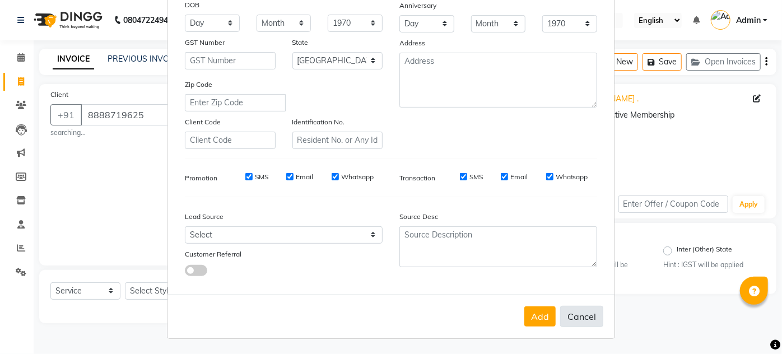
click at [582, 315] on button "Cancel" at bounding box center [581, 316] width 43 height 21
select select
select select "null"
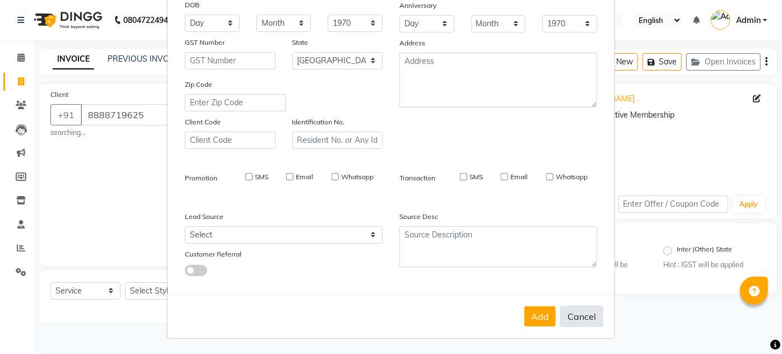
select select
checkbox input "false"
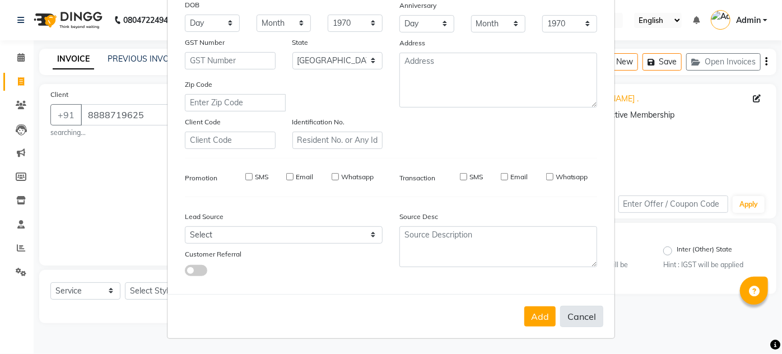
checkbox input "false"
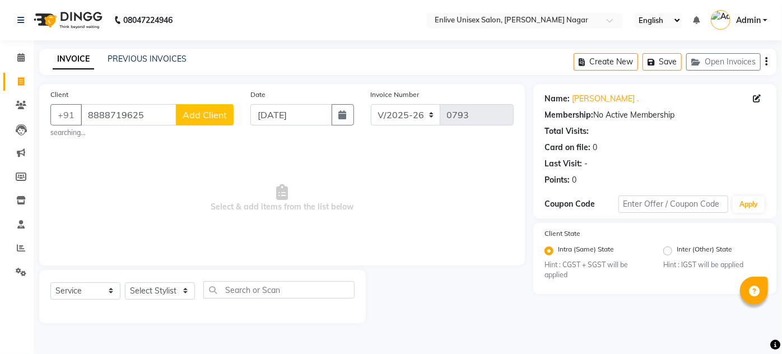
click at [203, 116] on span "Add Client" at bounding box center [205, 114] width 44 height 11
select select "22"
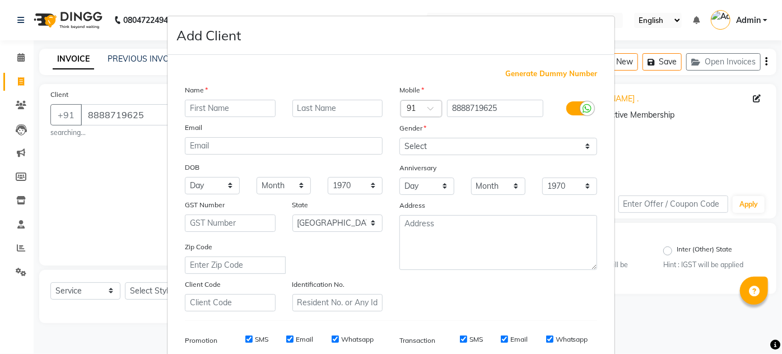
click at [133, 140] on ngb-modal-window "Add Client Generate Dummy Number Name Email DOB Day 01 02 03 04 05 06 07 08 09 …" at bounding box center [391, 177] width 782 height 354
click at [20, 82] on ngb-modal-window "Add Client Generate Dummy Number Name Email DOB Day 01 02 03 04 05 06 07 08 09 …" at bounding box center [391, 177] width 782 height 354
click at [100, 188] on ngb-modal-window "Add Client Generate Dummy Number Name Email DOB Day 01 02 03 04 05 06 07 08 09 …" at bounding box center [391, 177] width 782 height 354
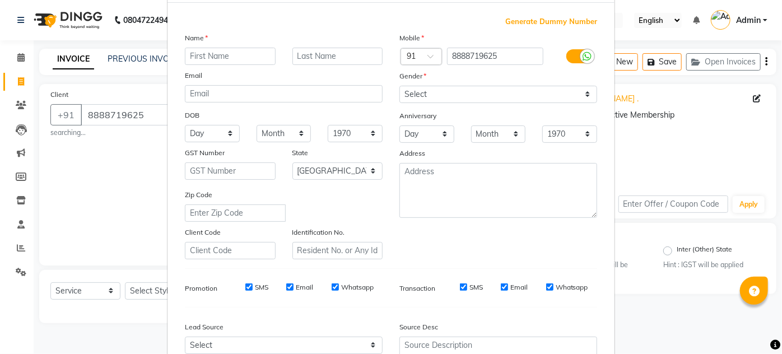
scroll to position [0, 0]
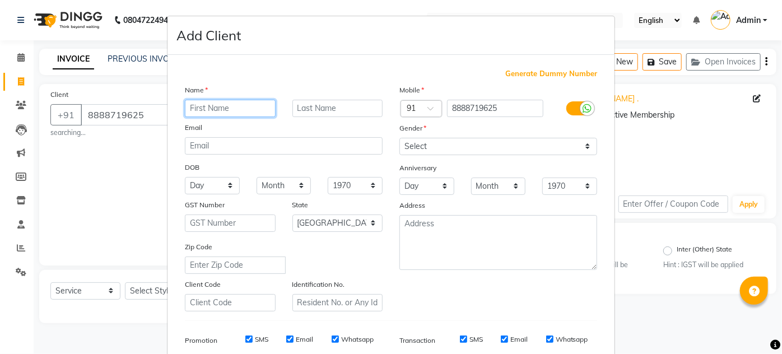
click at [227, 103] on input "text" at bounding box center [230, 108] width 91 height 17
click at [73, 172] on ngb-modal-window "Add Client Generate Dummy Number Name Email DOB Day 01 02 03 04 05 06 07 08 09 …" at bounding box center [391, 177] width 782 height 354
click at [74, 172] on ngb-modal-window "Add Client Generate Dummy Number Name Email DOB Day 01 02 03 04 05 06 07 08 09 …" at bounding box center [391, 177] width 782 height 354
click at [185, 111] on input "text" at bounding box center [230, 108] width 91 height 17
type input "snehal"
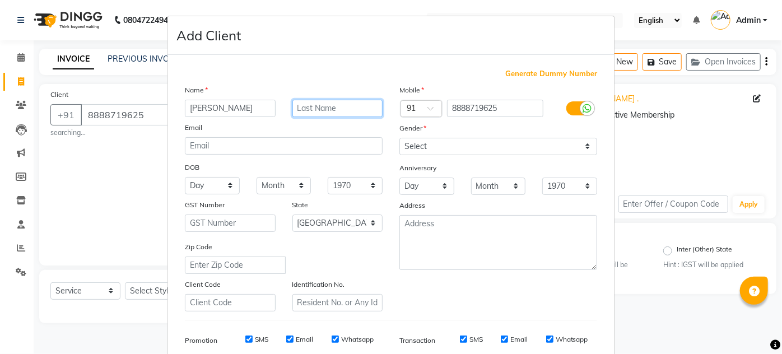
click at [302, 101] on input "text" at bounding box center [337, 108] width 91 height 17
type input "."
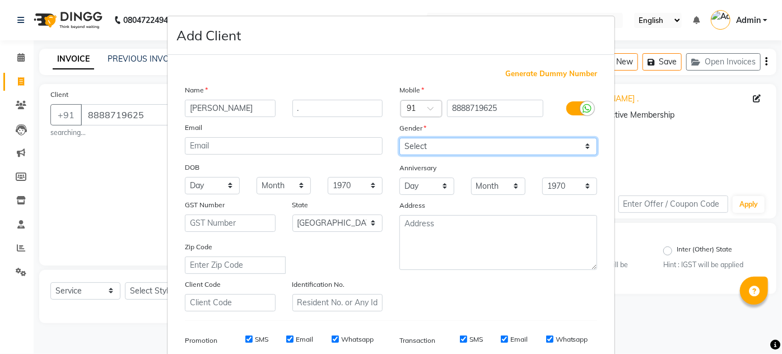
click at [410, 138] on select "Select Male Female Other Prefer Not To Say" at bounding box center [498, 146] width 198 height 17
select select "female"
click at [399, 138] on select "Select Male Female Other Prefer Not To Say" at bounding box center [498, 146] width 198 height 17
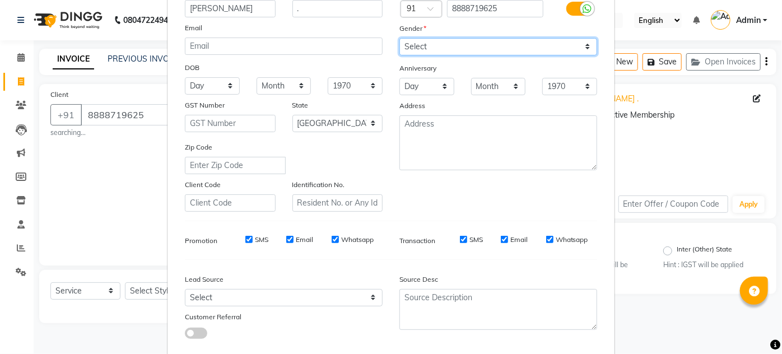
scroll to position [162, 0]
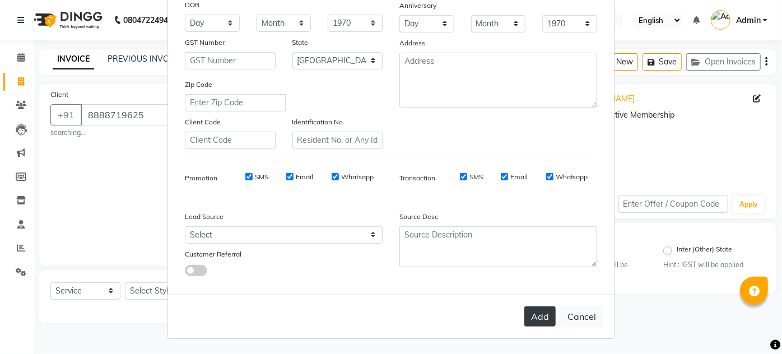
click at [535, 320] on button "Add" at bounding box center [539, 316] width 31 height 20
click at [543, 310] on button "Add" at bounding box center [539, 316] width 31 height 20
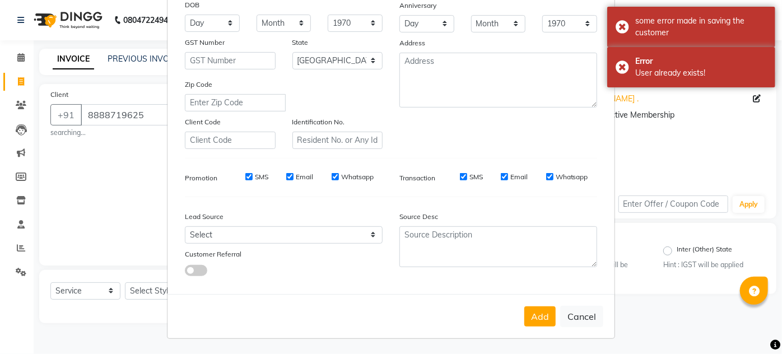
click at [751, 334] on ngb-modal-window "Add Client Generate Dummy Number Name snehal . Email DOB Day 01 02 03 04 05 06 …" at bounding box center [391, 177] width 782 height 354
click at [677, 317] on ngb-modal-window "Add Client Generate Dummy Number Name snehal . Email DOB Day 01 02 03 04 05 06 …" at bounding box center [391, 177] width 782 height 354
click at [478, 280] on div "Generate Dummy Number Name snehal . Email DOB Day 01 02 03 04 05 06 07 08 09 10…" at bounding box center [390, 95] width 429 height 379
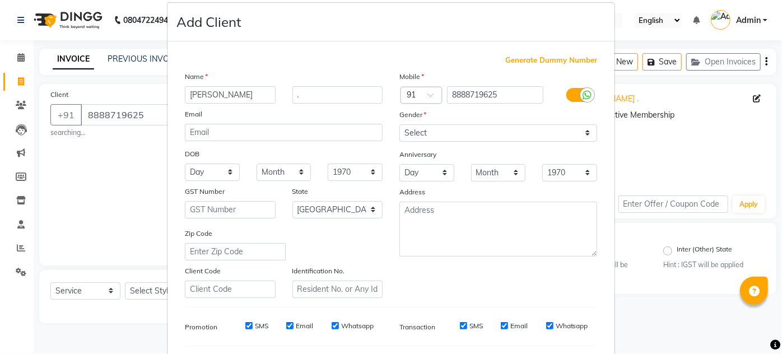
scroll to position [0, 0]
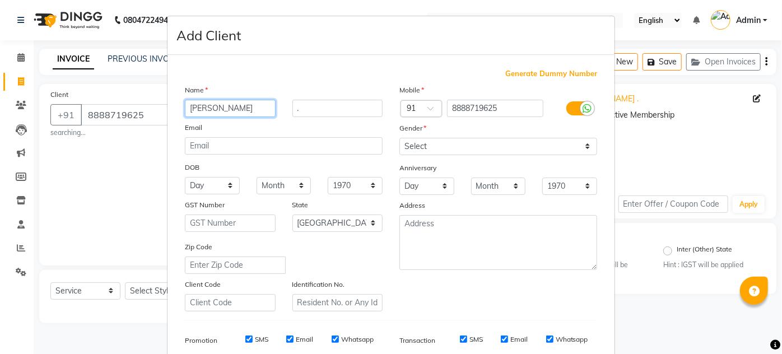
click at [258, 110] on input "snehal" at bounding box center [230, 108] width 91 height 17
type input "s"
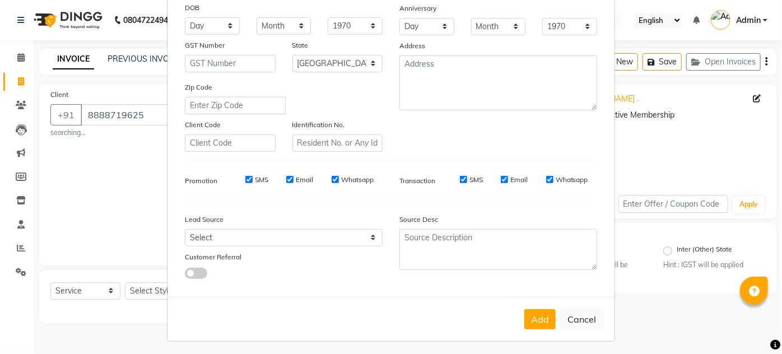
scroll to position [162, 0]
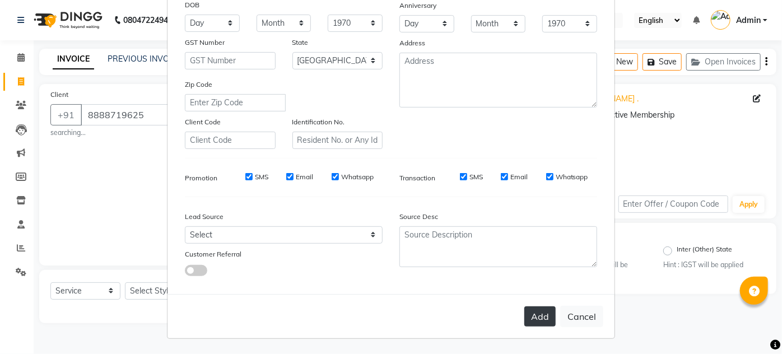
type input "shri"
click at [543, 321] on button "Add" at bounding box center [539, 316] width 31 height 20
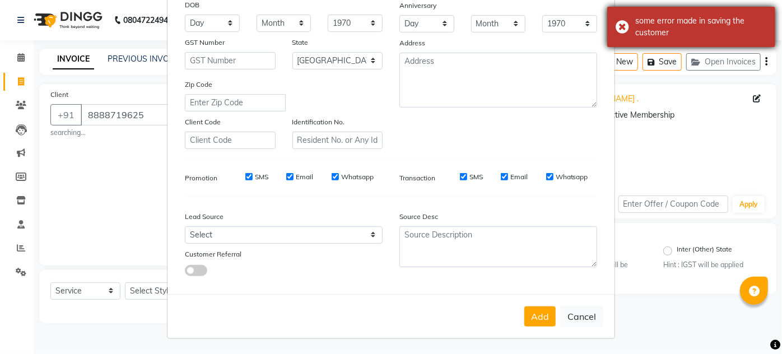
click at [619, 30] on div "some error made in saving the customer" at bounding box center [691, 27] width 168 height 40
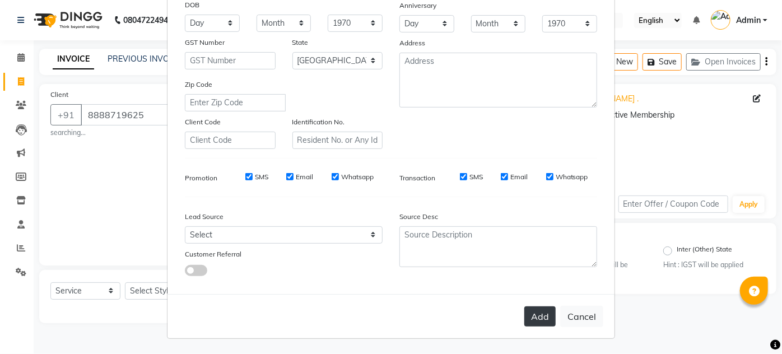
click at [538, 316] on button "Add" at bounding box center [539, 316] width 31 height 20
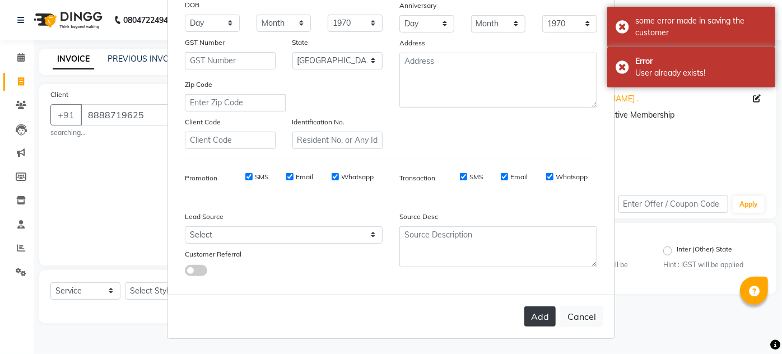
click at [544, 316] on button "Add" at bounding box center [539, 316] width 31 height 20
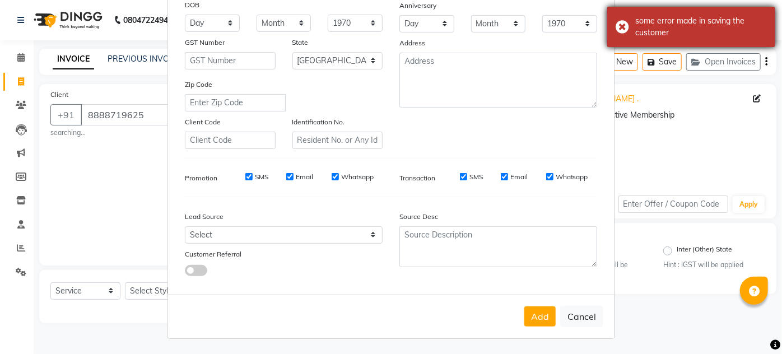
click at [620, 25] on div "some error made in saving the customer" at bounding box center [691, 27] width 168 height 40
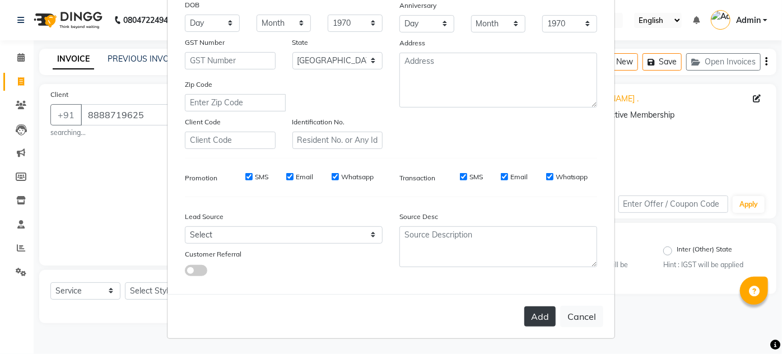
click at [529, 306] on button "Add" at bounding box center [539, 316] width 31 height 20
click at [526, 321] on button "Add" at bounding box center [539, 316] width 31 height 20
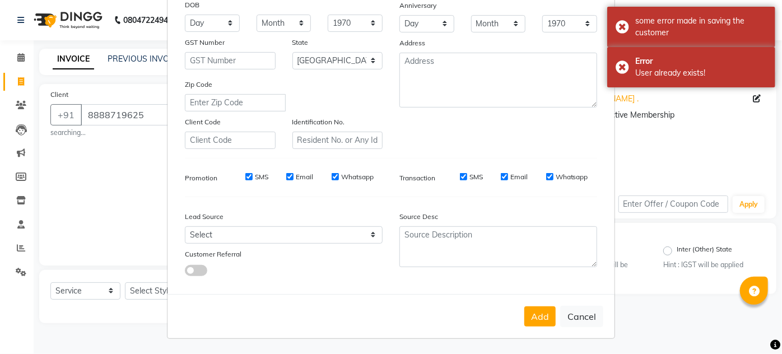
click at [646, 315] on ngb-modal-window "Add Client Generate Dummy Number Name shri . Email DOB Day 01 02 03 04 05 06 07…" at bounding box center [391, 177] width 782 height 354
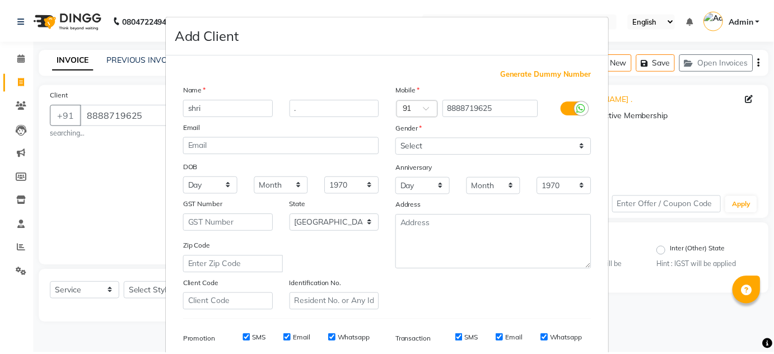
scroll to position [0, 0]
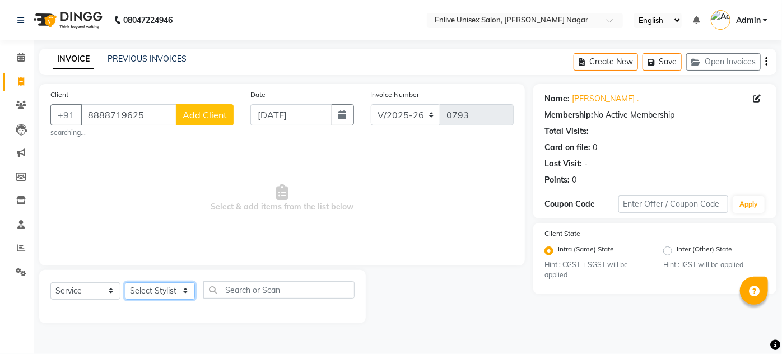
click at [152, 284] on select "Select Stylist [PERSON_NAME] [PERSON_NAME] Nitin Sir sameer [PERSON_NAME] [PERS…" at bounding box center [160, 290] width 70 height 17
select select "84222"
click at [125, 282] on select "Select Stylist [PERSON_NAME] [PERSON_NAME] Nitin Sir sameer [PERSON_NAME] [PERS…" at bounding box center [160, 290] width 70 height 17
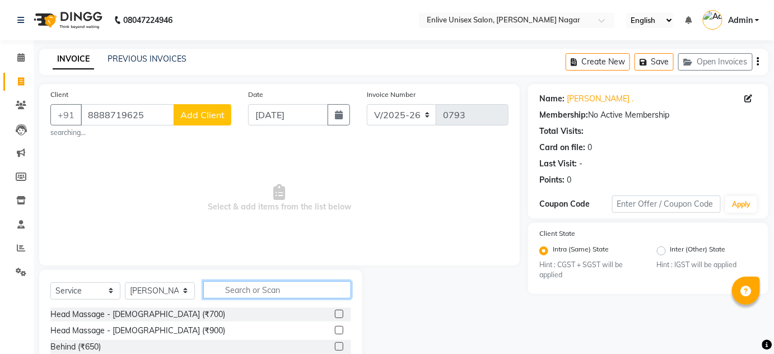
click at [253, 292] on input "text" at bounding box center [277, 289] width 148 height 17
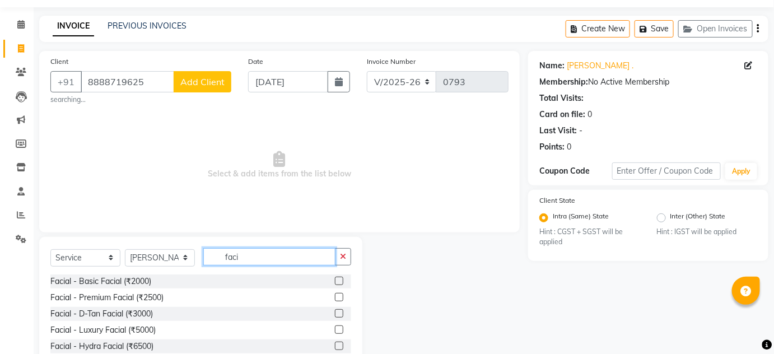
scroll to position [83, 0]
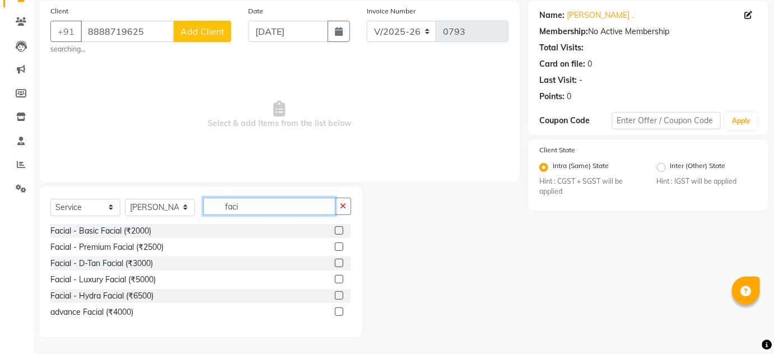
type input "faci"
click at [336, 260] on label at bounding box center [339, 263] width 8 height 8
click at [336, 260] on input "checkbox" at bounding box center [338, 263] width 7 height 7
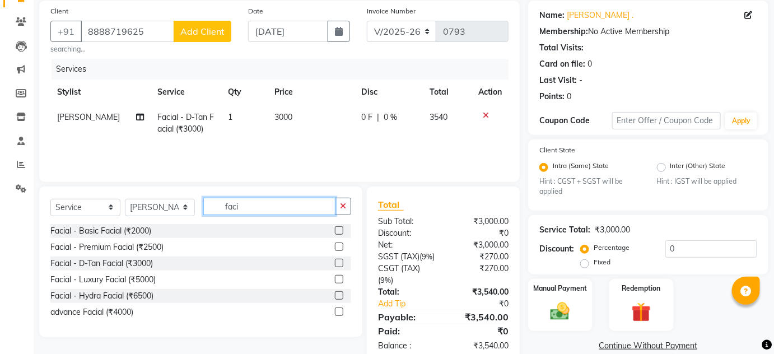
checkbox input "false"
drag, startPoint x: 229, startPoint y: 208, endPoint x: 124, endPoint y: 208, distance: 105.3
click at [125, 208] on div "Select Service Product Membership Package Voucher Prepaid Gift Card Select Styl…" at bounding box center [200, 211] width 301 height 26
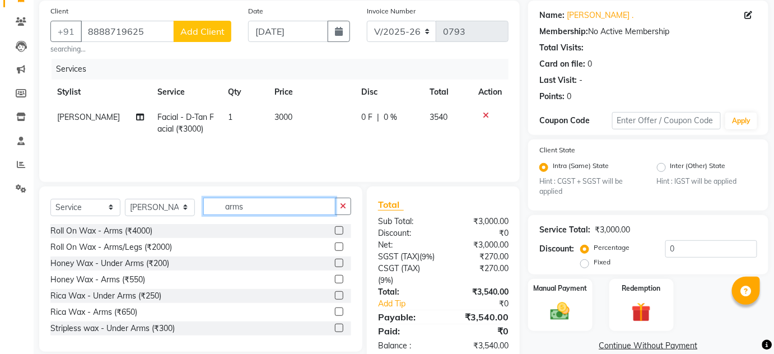
type input "arms"
click at [335, 310] on label at bounding box center [339, 311] width 8 height 8
click at [335, 310] on input "checkbox" at bounding box center [338, 312] width 7 height 7
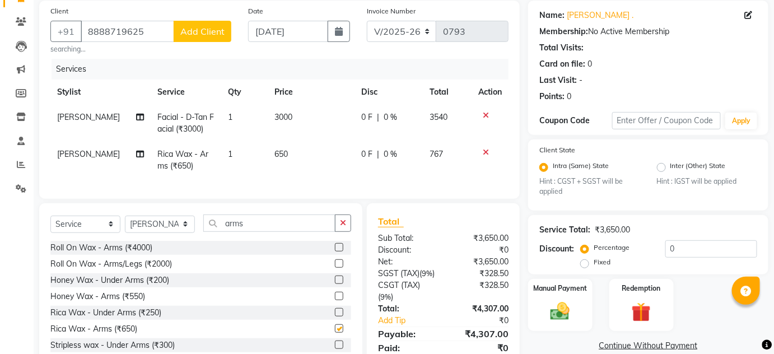
checkbox input "false"
drag, startPoint x: 149, startPoint y: 31, endPoint x: 0, endPoint y: 25, distance: 149.1
click at [0, 29] on app-home "08047224946 Select Location × Enlive Unisex Salon, Viman Nagar English ENGLISH …" at bounding box center [387, 157] width 774 height 480
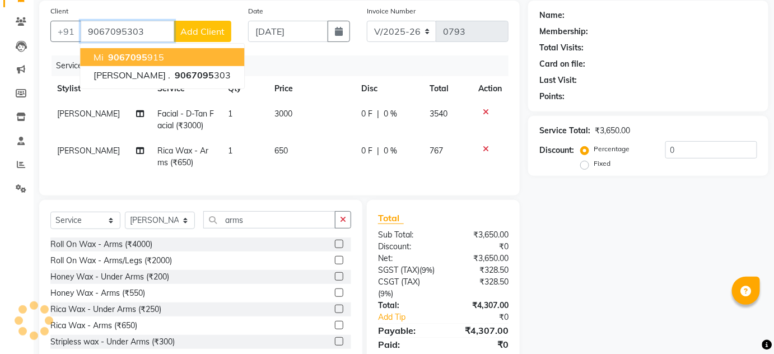
type input "9067095303"
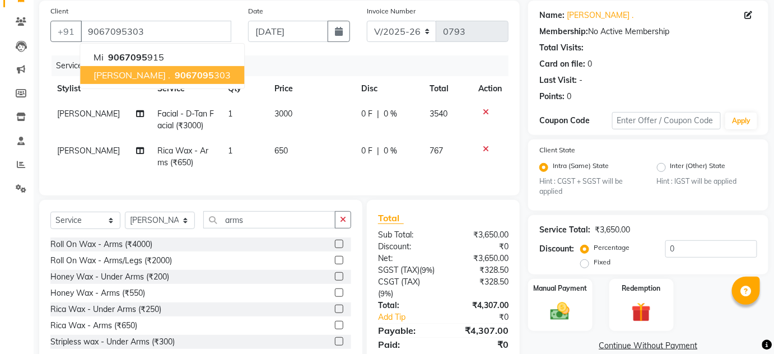
click at [175, 77] on span "9067095" at bounding box center [194, 74] width 39 height 11
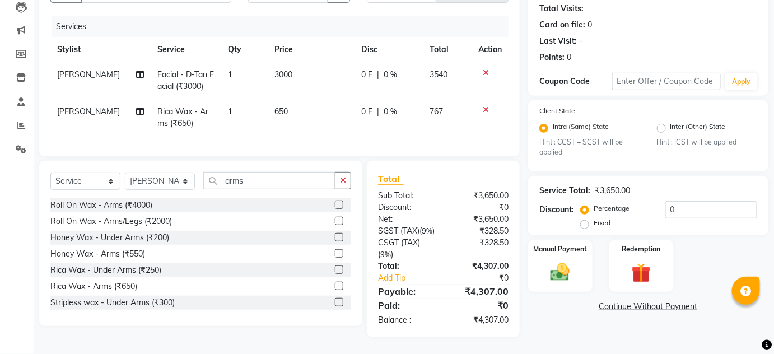
scroll to position [142, 0]
click at [559, 261] on img at bounding box center [560, 272] width 32 height 23
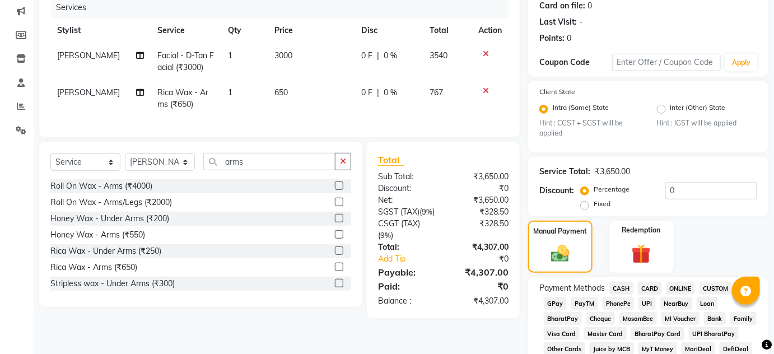
click at [670, 284] on span "ONLINE" at bounding box center [680, 288] width 29 height 13
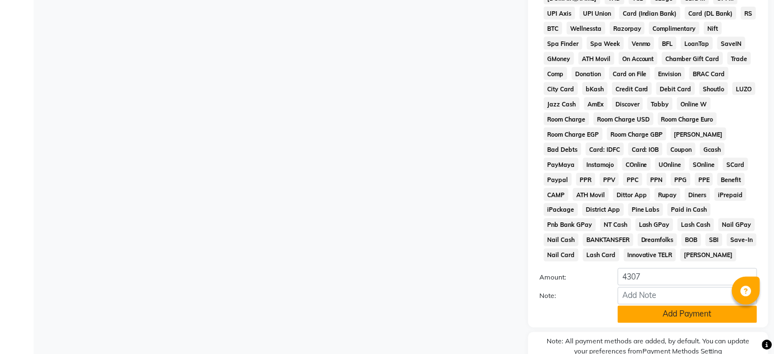
scroll to position [564, 0]
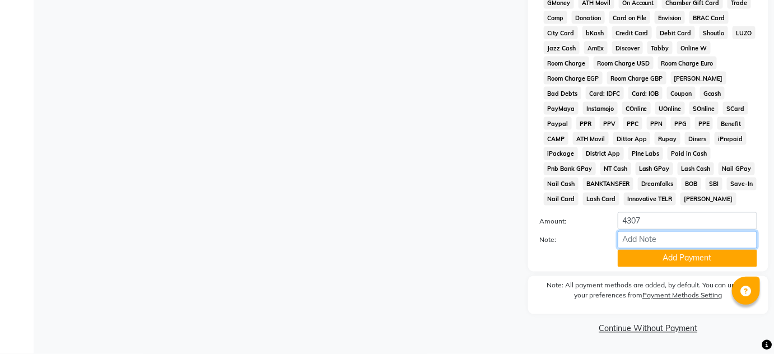
click at [625, 247] on input "Note:" at bounding box center [687, 239] width 139 height 17
click at [632, 262] on button "Add Payment" at bounding box center [687, 258] width 139 height 17
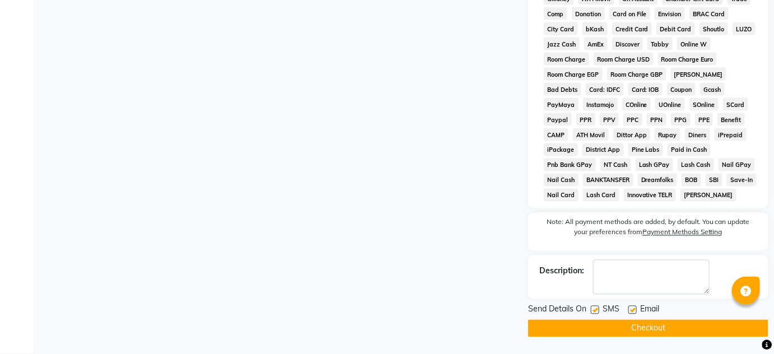
scroll to position [568, 0]
click at [656, 322] on button "Checkout" at bounding box center [648, 328] width 240 height 17
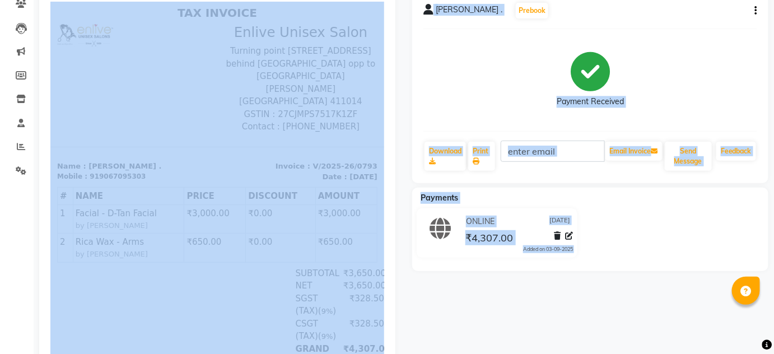
click at [549, 74] on div "Payment Received" at bounding box center [590, 80] width 334 height 84
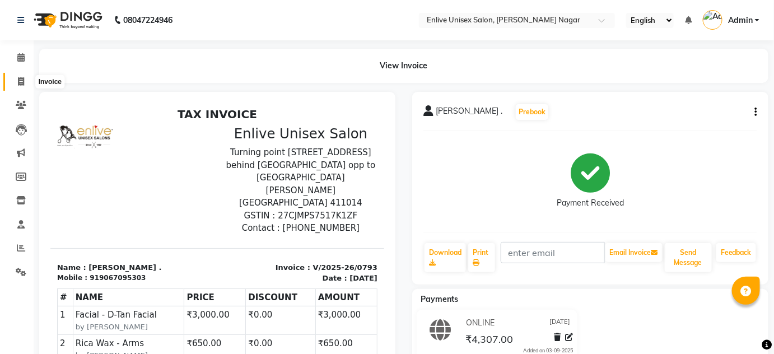
click at [15, 79] on span at bounding box center [21, 82] width 20 height 13
select select "145"
select select "service"
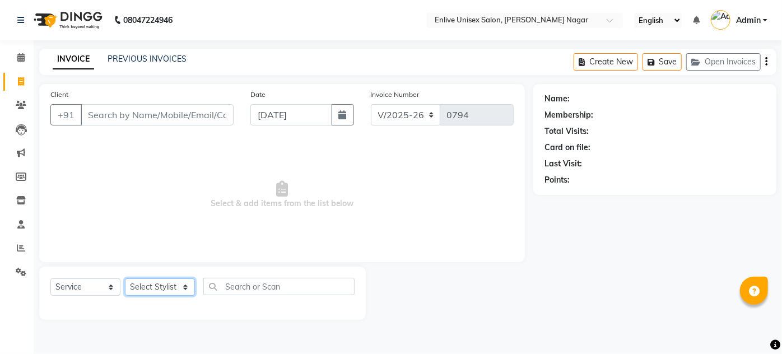
click at [175, 290] on select "Select Stylist" at bounding box center [160, 286] width 70 height 17
select select "4236"
click at [125, 278] on select "Select Stylist [PERSON_NAME] [PERSON_NAME] Nitin Sir sameer [PERSON_NAME] [PERS…" at bounding box center [160, 286] width 70 height 17
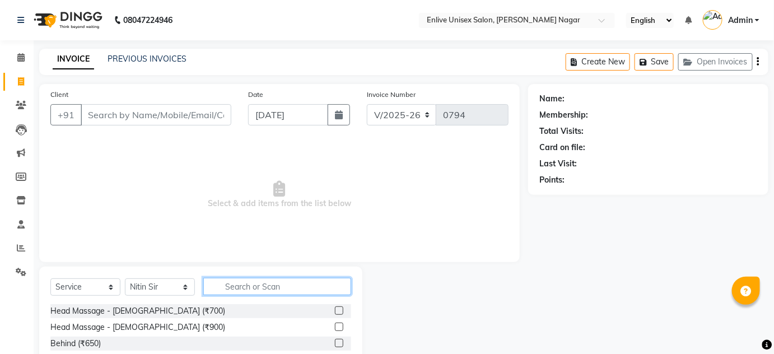
click at [269, 284] on input "text" at bounding box center [277, 286] width 148 height 17
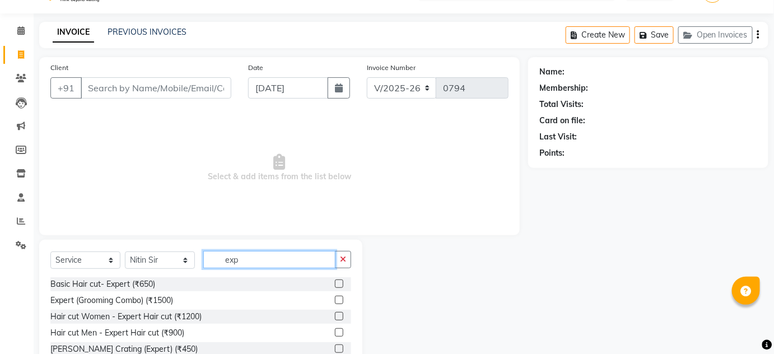
scroll to position [50, 0]
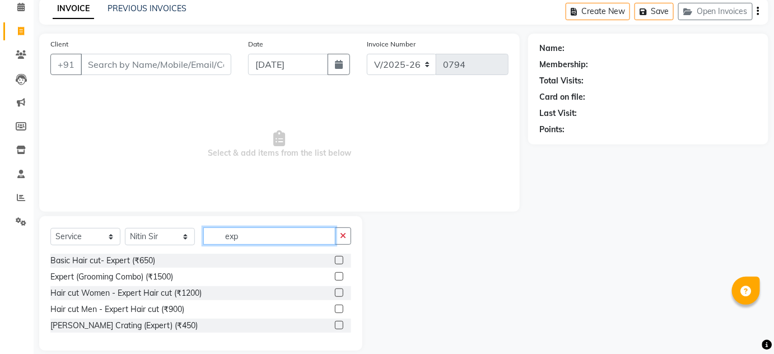
type input "exp"
click at [345, 306] on div at bounding box center [343, 309] width 16 height 14
click at [340, 309] on label at bounding box center [339, 309] width 8 height 8
click at [340, 309] on input "checkbox" at bounding box center [338, 309] width 7 height 7
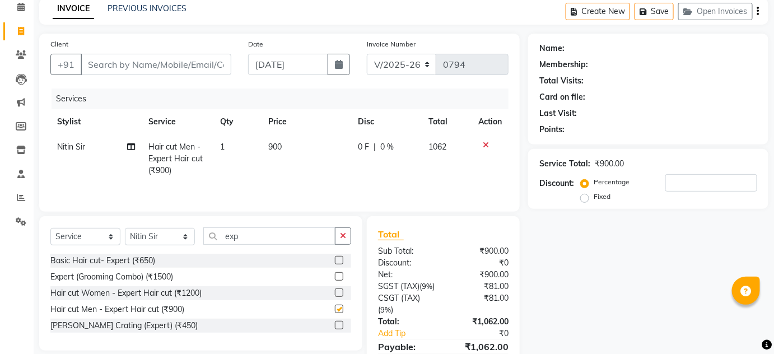
checkbox input "false"
drag, startPoint x: 342, startPoint y: 312, endPoint x: 344, endPoint y: 320, distance: 8.7
click at [342, 311] on div at bounding box center [338, 311] width 7 height 12
click at [335, 322] on label at bounding box center [339, 325] width 8 height 8
click at [335, 322] on input "checkbox" at bounding box center [338, 325] width 7 height 7
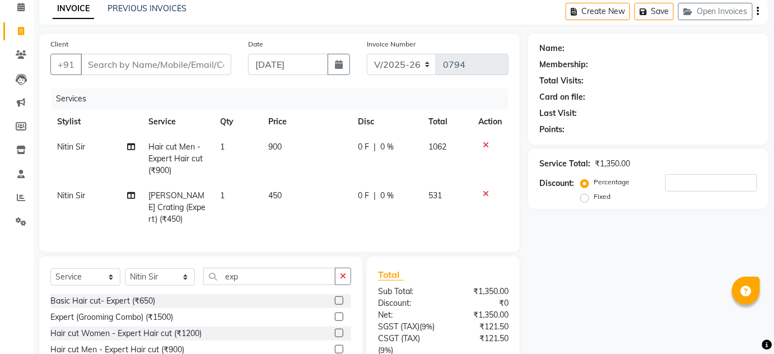
checkbox input "false"
click at [183, 286] on select "Select Stylist [PERSON_NAME] [PERSON_NAME] Nitin Sir sameer [PERSON_NAME] [PERS…" at bounding box center [160, 276] width 70 height 17
select select "84222"
click at [125, 275] on select "Select Stylist [PERSON_NAME] [PERSON_NAME] Nitin Sir sameer [PERSON_NAME] [PERS…" at bounding box center [160, 276] width 70 height 17
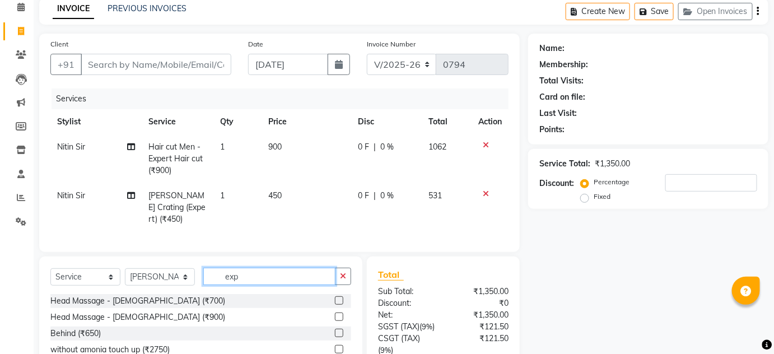
drag, startPoint x: 289, startPoint y: 282, endPoint x: 0, endPoint y: 286, distance: 288.9
click at [73, 285] on div "Select Service Product Membership Package Voucher Prepaid Gift Card Select Styl…" at bounding box center [200, 281] width 301 height 26
type input "ped"
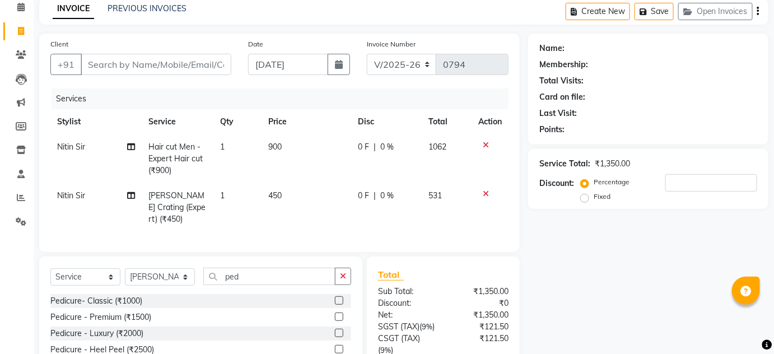
click at [337, 305] on label at bounding box center [339, 300] width 8 height 8
click at [337, 305] on input "checkbox" at bounding box center [338, 300] width 7 height 7
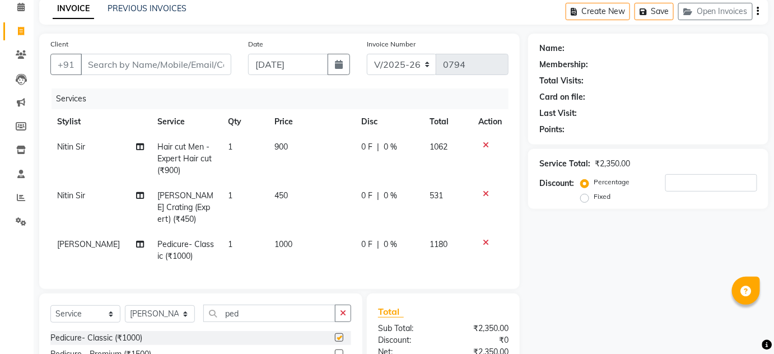
checkbox input "false"
click at [179, 65] on input "Client" at bounding box center [156, 64] width 151 height 21
type input "8"
type input "0"
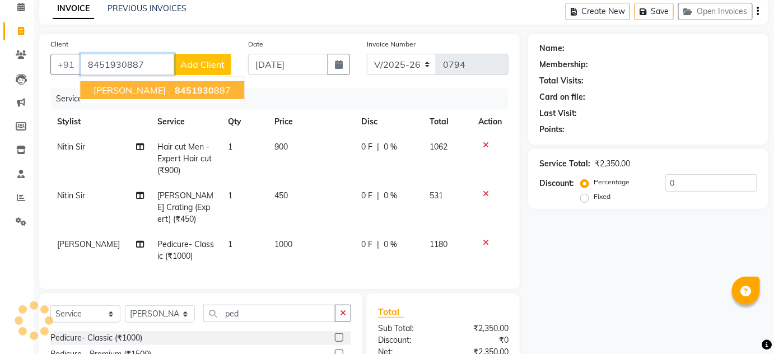
type input "8451930887"
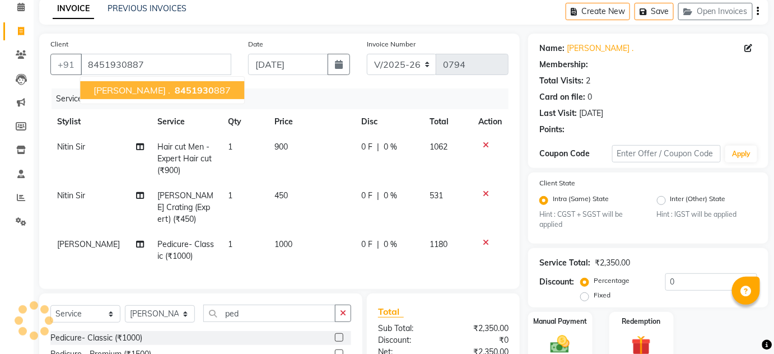
select select "1: Object"
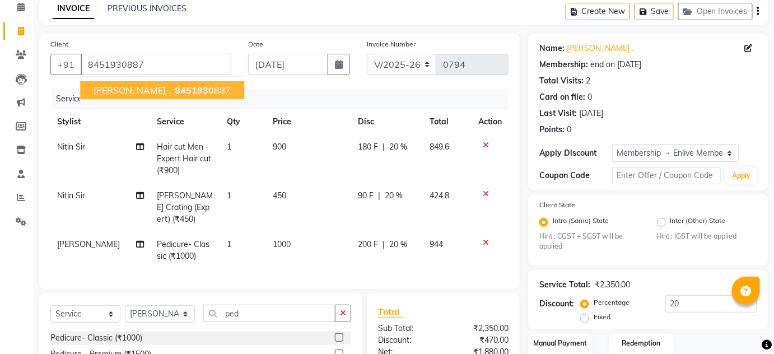
click at [194, 89] on span "8451930" at bounding box center [194, 90] width 39 height 11
type input "0"
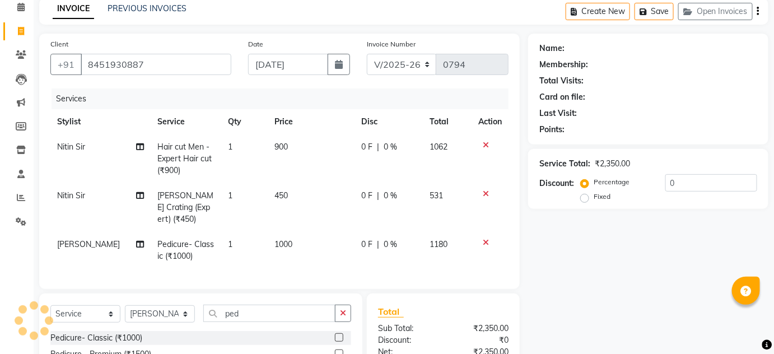
select select "1: Object"
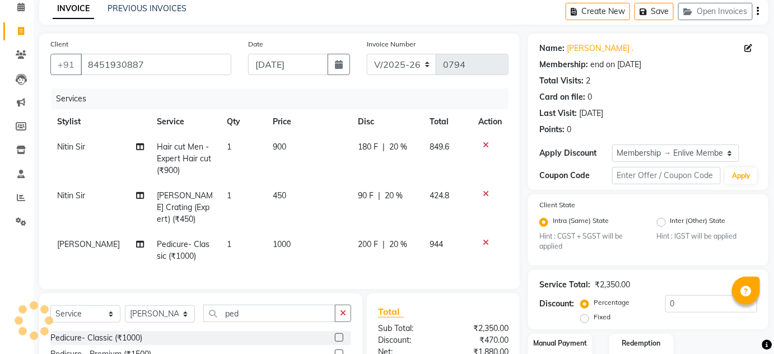
type input "20"
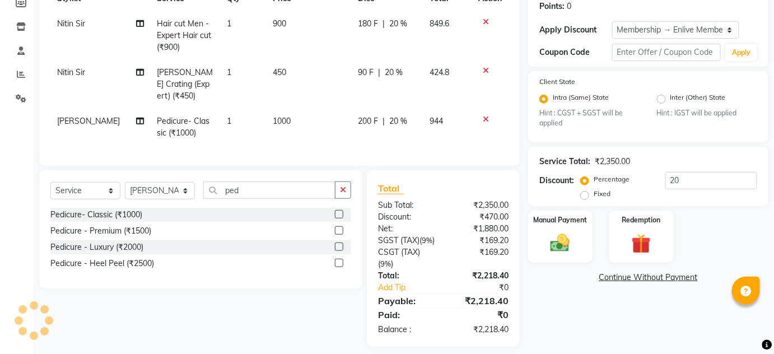
scroll to position [202, 0]
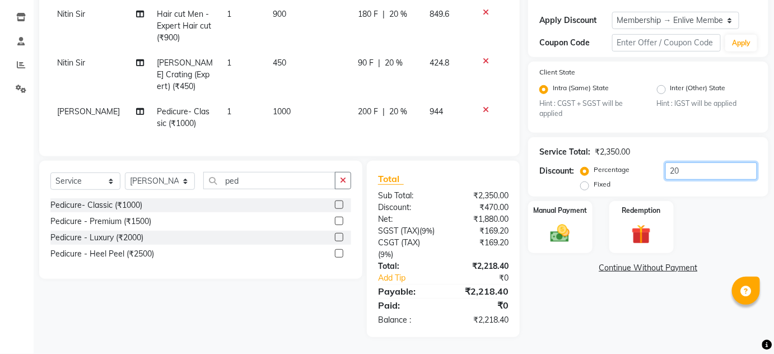
drag, startPoint x: 633, startPoint y: 146, endPoint x: 568, endPoint y: 142, distance: 64.5
click at [600, 162] on div "Percentage Fixed 20" at bounding box center [670, 177] width 174 height 30
type input "20"
click at [553, 202] on div "Manual Payment" at bounding box center [560, 227] width 67 height 54
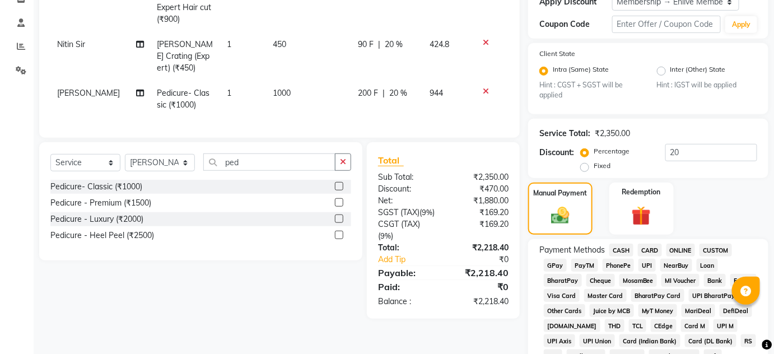
click at [652, 247] on span "CARD" at bounding box center [650, 250] width 24 height 13
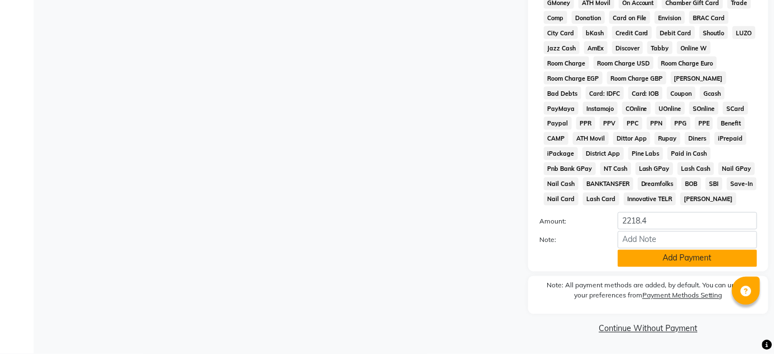
click at [651, 262] on button "Add Payment" at bounding box center [687, 258] width 139 height 17
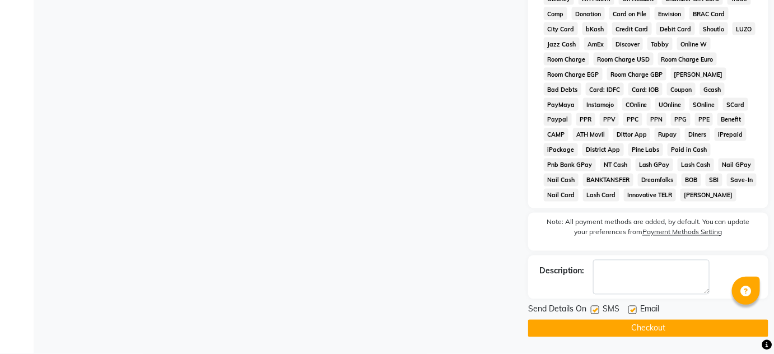
scroll to position [590, 0]
click at [649, 328] on button "Checkout" at bounding box center [648, 328] width 240 height 17
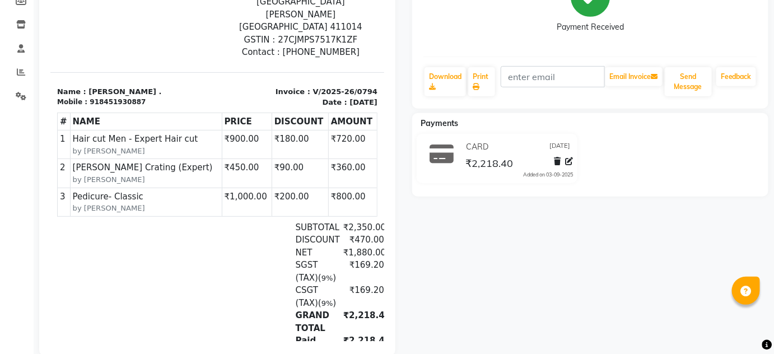
scroll to position [202, 0]
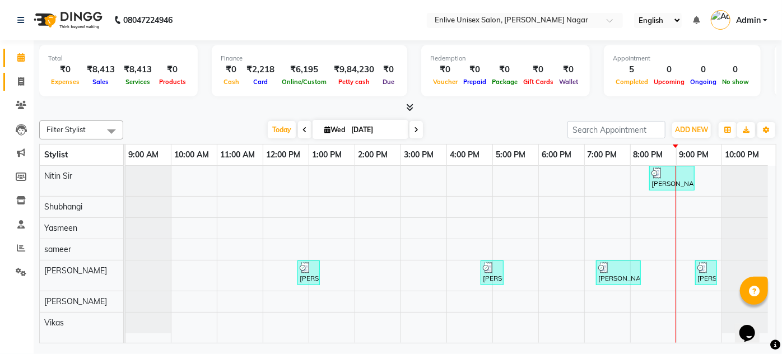
click at [20, 85] on icon at bounding box center [21, 81] width 6 height 8
select select "service"
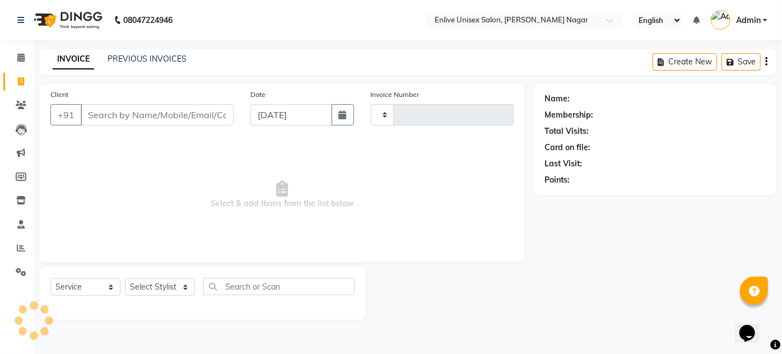
click at [177, 119] on input "Client" at bounding box center [157, 114] width 153 height 21
type input "0795"
select select "145"
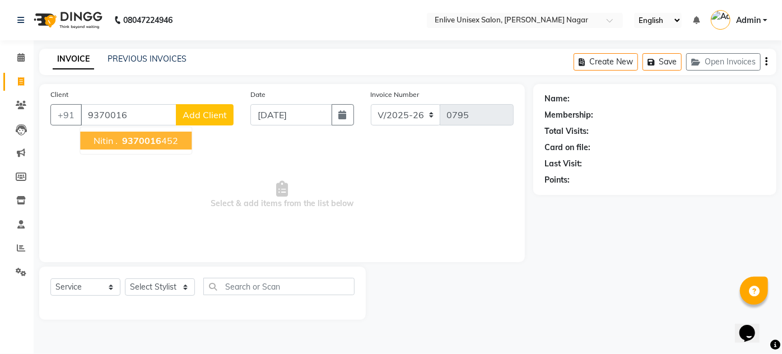
click at [121, 150] on ngb-typeahead-window "nitin . 9370016 452" at bounding box center [136, 141] width 113 height 28
click at [123, 132] on button "nitin . 9370016 452" at bounding box center [135, 141] width 111 height 18
type input "9370016452"
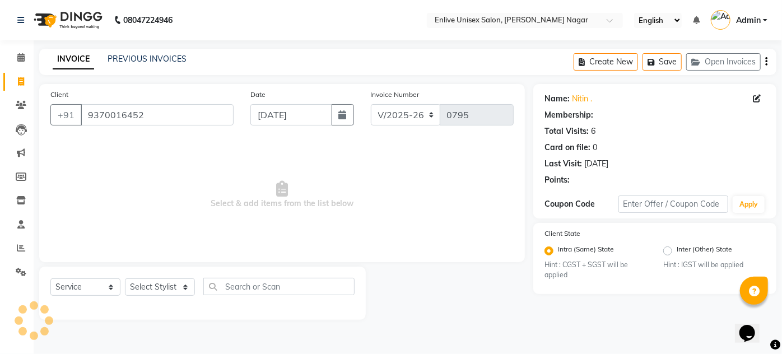
select select "1: Object"
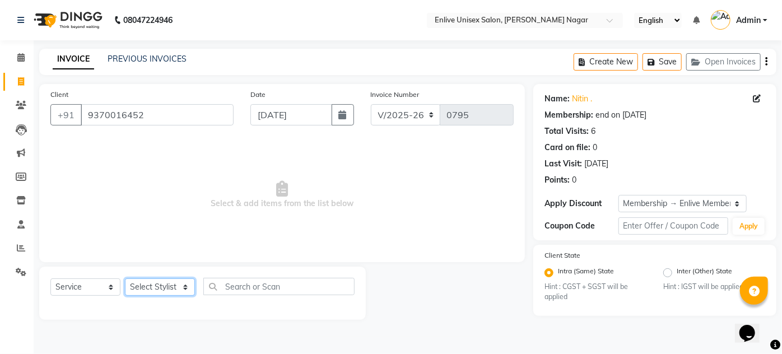
click at [164, 290] on select "Select Stylist [PERSON_NAME] [PERSON_NAME] Nitin Sir sameer [PERSON_NAME] [PERS…" at bounding box center [160, 286] width 70 height 17
select select "4236"
click at [125, 278] on select "Select Stylist [PERSON_NAME] [PERSON_NAME] Nitin Sir sameer [PERSON_NAME] [PERS…" at bounding box center [160, 286] width 70 height 17
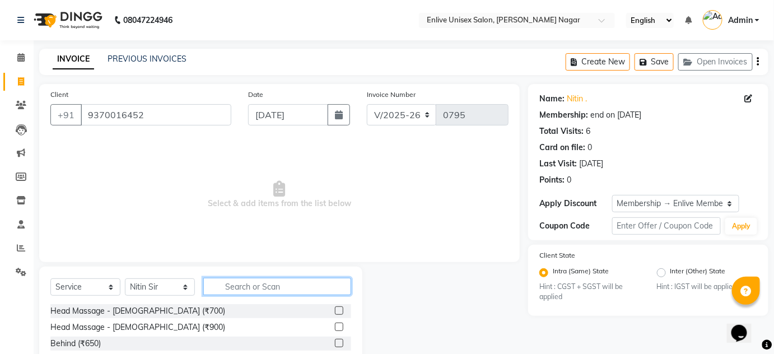
click at [272, 283] on input "text" at bounding box center [277, 286] width 148 height 17
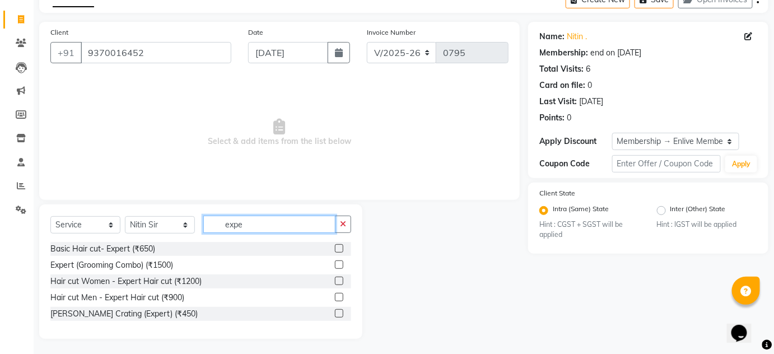
scroll to position [63, 0]
type input "expe"
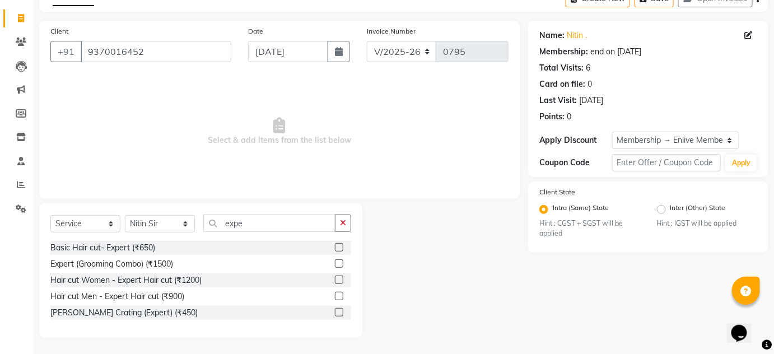
click at [337, 298] on label at bounding box center [339, 296] width 8 height 8
click at [337, 298] on input "checkbox" at bounding box center [338, 296] width 7 height 7
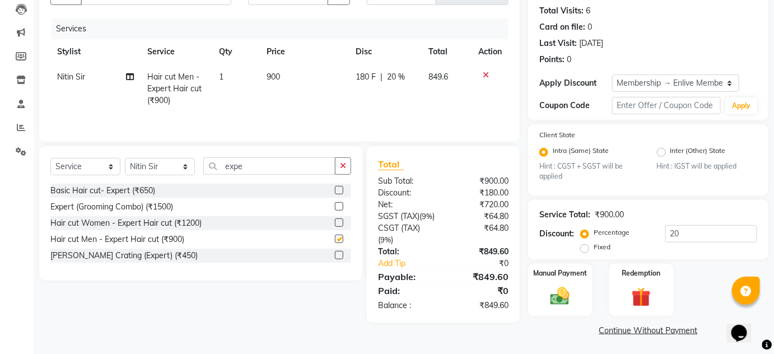
scroll to position [122, 0]
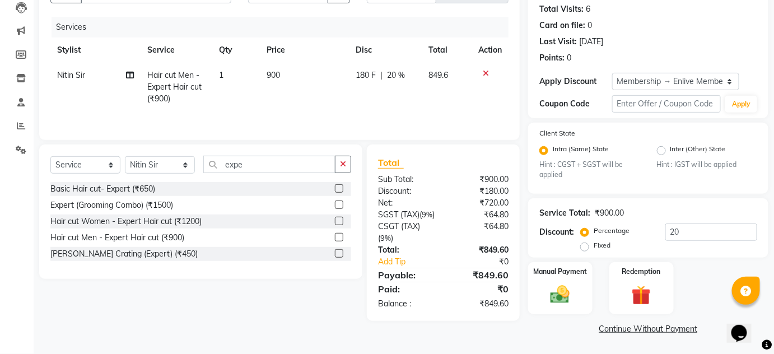
checkbox input "false"
drag, startPoint x: 555, startPoint y: 261, endPoint x: 595, endPoint y: 279, distance: 43.4
click at [555, 263] on div "Manual Payment" at bounding box center [560, 288] width 67 height 54
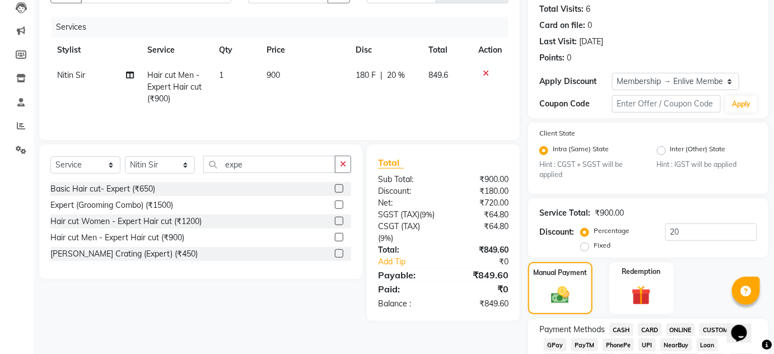
click at [680, 324] on span "ONLINE" at bounding box center [680, 329] width 29 height 13
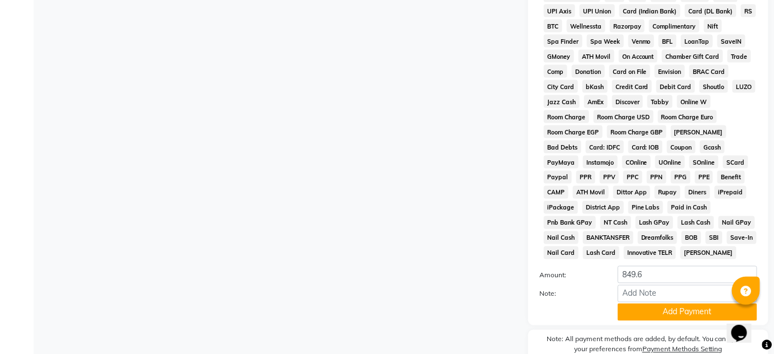
scroll to position [587, 0]
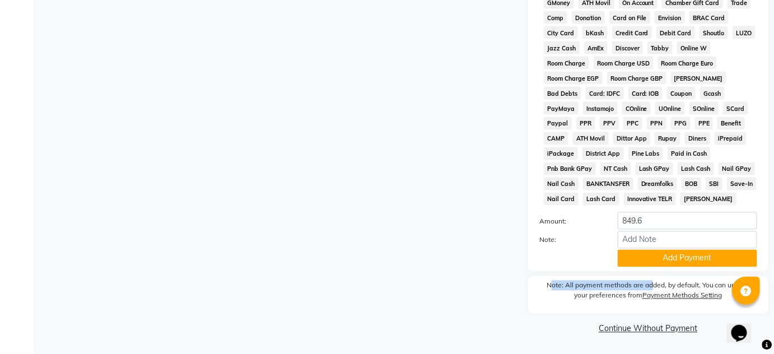
click at [649, 255] on button "Add Payment" at bounding box center [687, 258] width 139 height 17
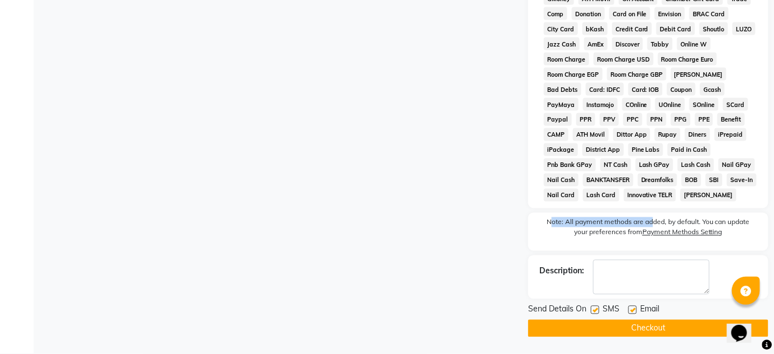
scroll to position [590, 0]
click at [639, 333] on button "Checkout" at bounding box center [648, 328] width 240 height 17
